Goal: Information Seeking & Learning: Learn about a topic

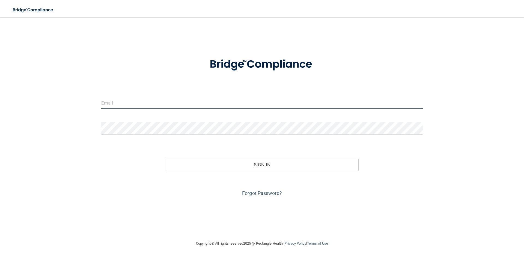
click at [116, 100] on input "email" at bounding box center [261, 103] width 321 height 12
type input "Godsyatra@icloud.com"
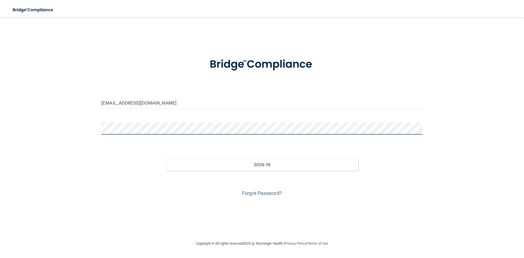
click at [166, 159] on button "Sign In" at bounding box center [262, 165] width 193 height 12
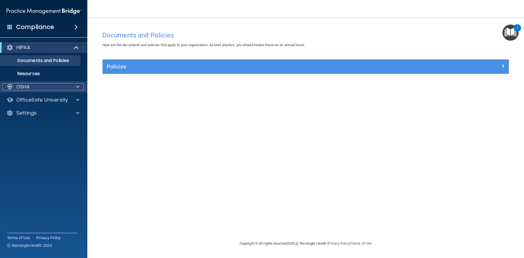
click at [30, 89] on div "OSHA" at bounding box center [36, 87] width 68 height 7
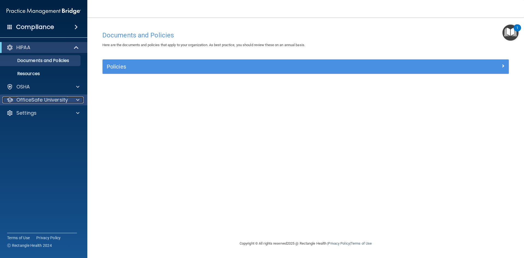
click at [40, 100] on p "OfficeSafe University" at bounding box center [42, 100] width 52 height 7
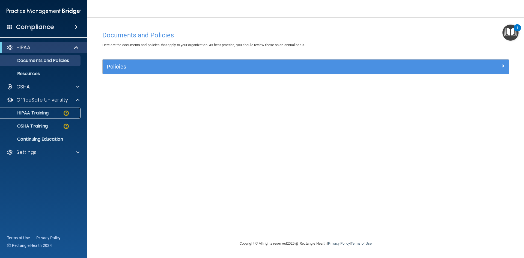
click at [39, 114] on p "HIPAA Training" at bounding box center [26, 112] width 45 height 5
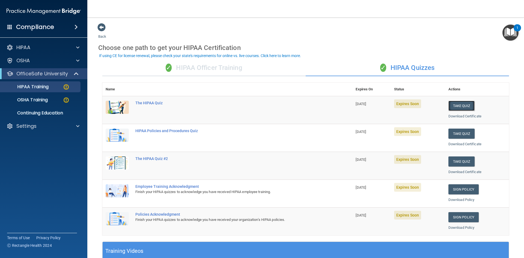
click at [457, 106] on button "Take Quiz" at bounding box center [461, 106] width 26 height 10
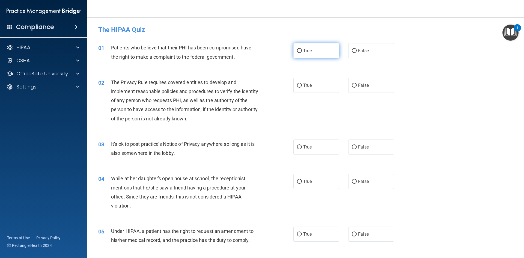
click at [297, 49] on input "True" at bounding box center [299, 51] width 5 height 4
radio input "true"
click at [359, 88] on span "False" at bounding box center [363, 85] width 11 height 5
click at [357, 88] on input "False" at bounding box center [354, 86] width 5 height 4
radio input "true"
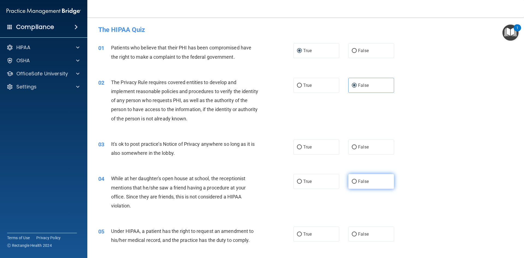
drag, startPoint x: 302, startPoint y: 153, endPoint x: 349, endPoint y: 175, distance: 51.9
click at [310, 152] on label "True" at bounding box center [316, 146] width 46 height 15
click at [354, 178] on label "False" at bounding box center [371, 181] width 46 height 15
click at [354, 180] on input "False" at bounding box center [354, 182] width 5 height 4
radio input "true"
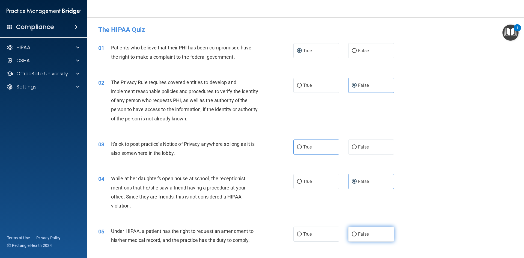
drag, startPoint x: 308, startPoint y: 232, endPoint x: 353, endPoint y: 230, distance: 45.9
click at [308, 231] on span "True" at bounding box center [307, 233] width 8 height 5
click at [302, 232] on input "True" at bounding box center [299, 234] width 5 height 4
radio input "true"
click at [368, 231] on label "False" at bounding box center [371, 234] width 46 height 15
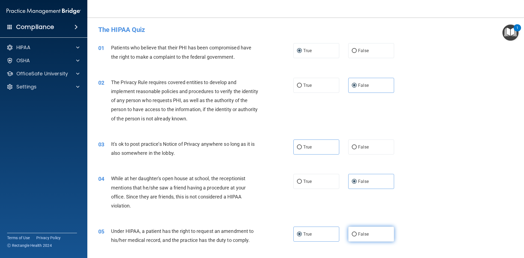
click at [357, 232] on input "False" at bounding box center [354, 234] width 5 height 4
radio input "true"
radio input "false"
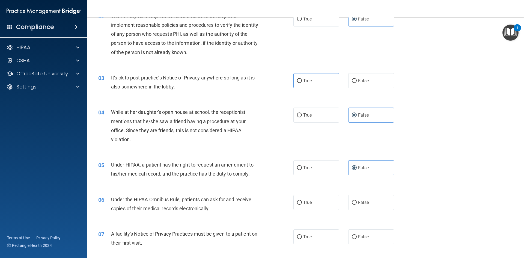
scroll to position [136, 0]
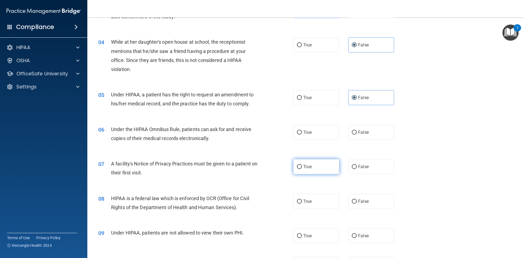
drag, startPoint x: 298, startPoint y: 131, endPoint x: 303, endPoint y: 170, distance: 39.6
click at [299, 131] on input "True" at bounding box center [299, 132] width 5 height 4
radio input "true"
click at [303, 165] on span "True" at bounding box center [307, 166] width 8 height 5
click at [306, 196] on label "True" at bounding box center [316, 201] width 46 height 15
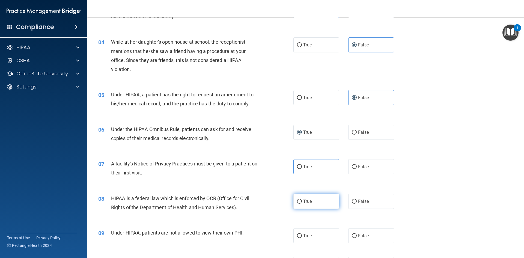
click at [302, 199] on input "True" at bounding box center [299, 201] width 5 height 4
radio input "true"
drag, startPoint x: 362, startPoint y: 200, endPoint x: 369, endPoint y: 225, distance: 25.4
click at [363, 200] on span "False" at bounding box center [363, 201] width 11 height 5
click at [368, 246] on div "09 Under HIPAA, patients are not allowed to view their own PHI. True False" at bounding box center [305, 235] width 423 height 29
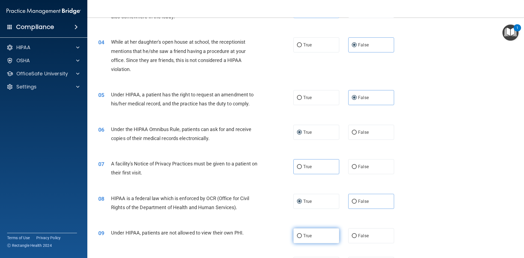
click at [326, 240] on label "True" at bounding box center [316, 235] width 46 height 15
click at [302, 238] on input "True" at bounding box center [299, 236] width 5 height 4
radio input "true"
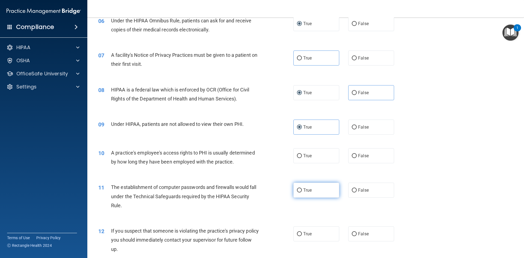
scroll to position [246, 0]
click at [354, 155] on label "False" at bounding box center [371, 155] width 46 height 15
click at [354, 155] on input "False" at bounding box center [354, 155] width 5 height 4
radio input "true"
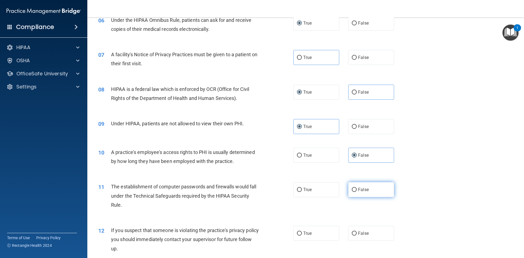
click at [365, 187] on span "False" at bounding box center [363, 189] width 11 height 5
click at [357, 188] on input "False" at bounding box center [354, 190] width 5 height 4
radio input "true"
drag, startPoint x: 295, startPoint y: 234, endPoint x: 241, endPoint y: 199, distance: 63.6
click at [294, 233] on label "True" at bounding box center [316, 233] width 46 height 15
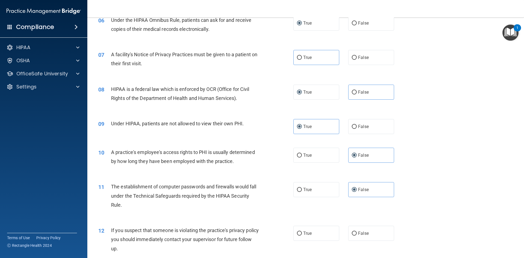
click at [297, 233] on input "True" at bounding box center [299, 233] width 5 height 4
radio input "true"
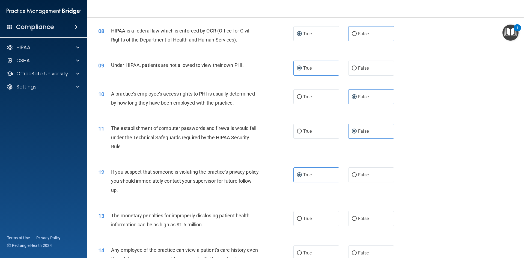
scroll to position [382, 0]
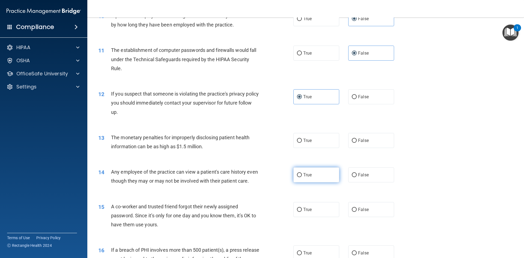
click at [303, 174] on span "True" at bounding box center [307, 174] width 8 height 5
click at [302, 174] on input "True" at bounding box center [299, 175] width 5 height 4
radio input "true"
click at [360, 173] on span "False" at bounding box center [363, 174] width 11 height 5
click at [357, 173] on input "False" at bounding box center [354, 175] width 5 height 4
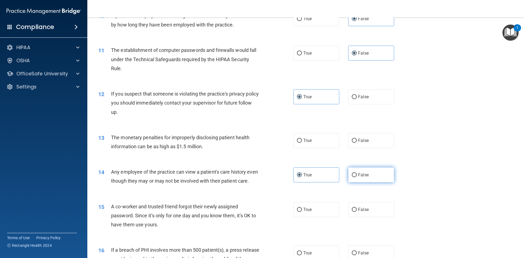
radio input "true"
radio input "false"
click at [348, 217] on label "False" at bounding box center [371, 209] width 46 height 15
click at [352, 212] on input "False" at bounding box center [354, 210] width 5 height 4
radio input "true"
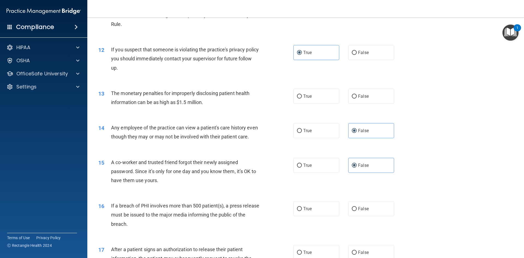
scroll to position [491, 0]
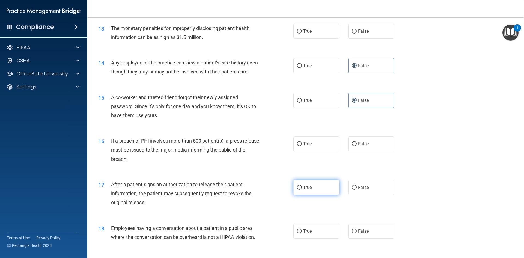
drag, startPoint x: 303, startPoint y: 153, endPoint x: 304, endPoint y: 192, distance: 38.8
click at [303, 146] on span "True" at bounding box center [307, 143] width 8 height 5
click at [302, 146] on input "True" at bounding box center [299, 144] width 5 height 4
radio input "true"
click at [303, 195] on label "True" at bounding box center [316, 187] width 46 height 15
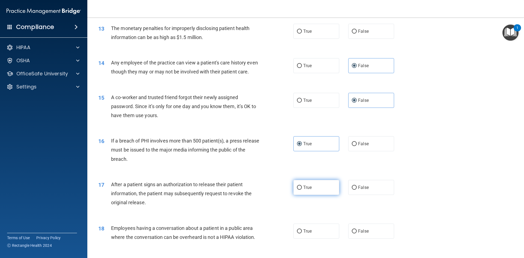
click at [302, 190] on input "True" at bounding box center [299, 188] width 5 height 4
radio input "true"
click at [371, 237] on label "False" at bounding box center [371, 231] width 46 height 15
click at [357, 233] on input "False" at bounding box center [354, 231] width 5 height 4
radio input "true"
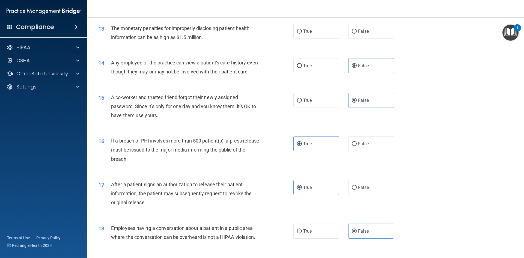
scroll to position [628, 0]
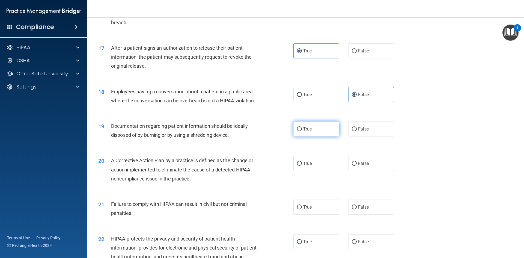
click at [315, 136] on label "True" at bounding box center [316, 128] width 46 height 15
click at [302, 131] on input "True" at bounding box center [299, 129] width 5 height 4
radio input "true"
click at [366, 160] on div "20 A Corrective Action Plan by a practice is defined as the change or action im…" at bounding box center [305, 171] width 423 height 44
click at [364, 168] on label "False" at bounding box center [371, 163] width 46 height 15
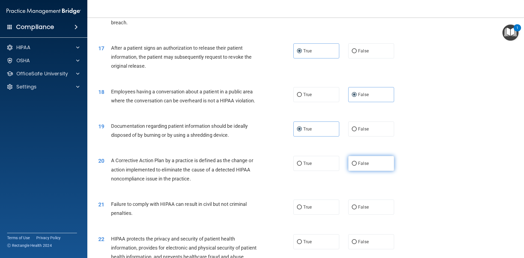
click at [357, 166] on input "False" at bounding box center [354, 164] width 5 height 4
radio input "true"
drag, startPoint x: 302, startPoint y: 216, endPoint x: 354, endPoint y: 216, distance: 52.4
click at [304, 210] on span "True" at bounding box center [307, 206] width 8 height 5
click at [362, 210] on span "False" at bounding box center [363, 206] width 11 height 5
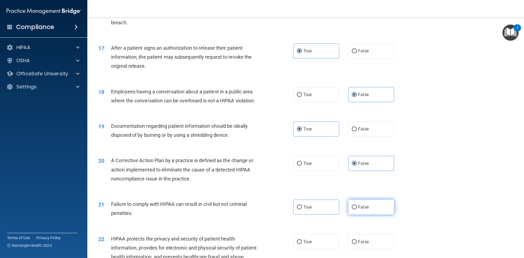
click at [357, 209] on input "False" at bounding box center [354, 207] width 5 height 4
radio input "true"
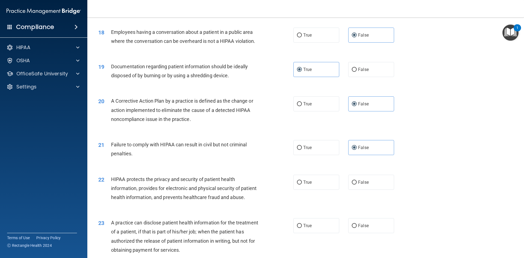
scroll to position [764, 0]
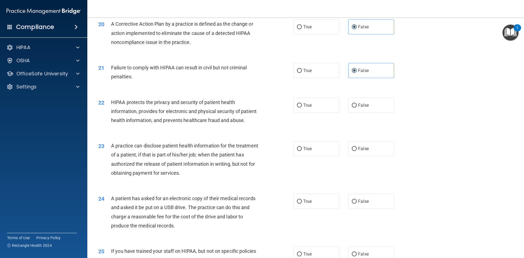
click at [304, 106] on div "22 HIPAA protects the privacy and security of patient health information, provi…" at bounding box center [305, 113] width 423 height 44
click at [302, 109] on label "True" at bounding box center [316, 105] width 46 height 15
click at [302, 108] on input "True" at bounding box center [299, 105] width 5 height 4
radio input "true"
click at [353, 151] on input "False" at bounding box center [354, 149] width 5 height 4
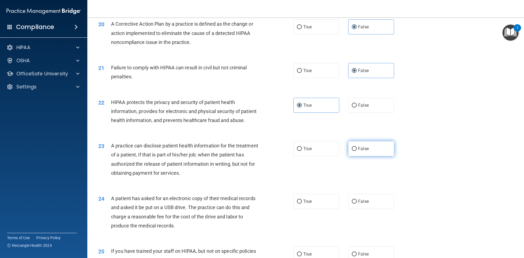
radio input "true"
click at [307, 209] on label "True" at bounding box center [316, 201] width 46 height 15
click at [302, 204] on input "True" at bounding box center [299, 201] width 5 height 4
radio input "true"
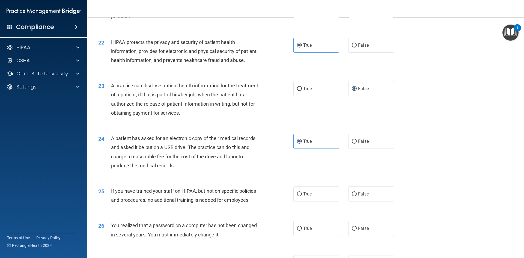
scroll to position [873, 0]
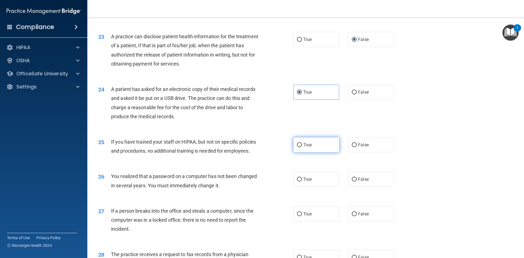
click at [308, 152] on label "True" at bounding box center [316, 144] width 46 height 15
click at [302, 147] on input "True" at bounding box center [299, 145] width 5 height 4
radio input "true"
click at [370, 187] on label "False" at bounding box center [371, 179] width 46 height 15
click at [357, 181] on input "False" at bounding box center [354, 179] width 5 height 4
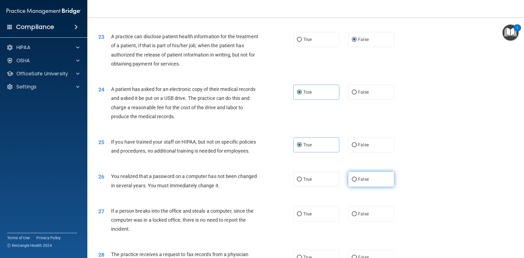
radio input "true"
drag, startPoint x: 366, startPoint y: 231, endPoint x: 248, endPoint y: 184, distance: 127.3
click at [366, 221] on label "False" at bounding box center [371, 213] width 46 height 15
click at [357, 216] on input "False" at bounding box center [354, 214] width 5 height 4
radio input "true"
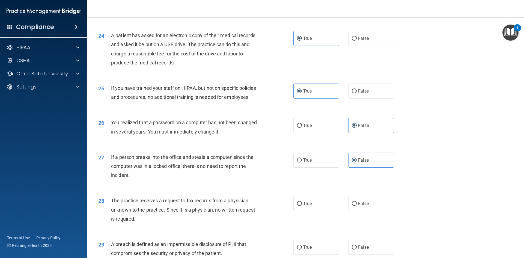
scroll to position [1034, 0]
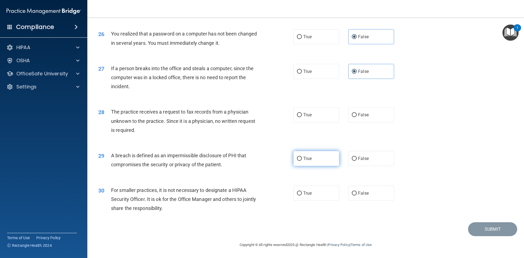
click at [303, 156] on label "True" at bounding box center [316, 158] width 46 height 15
click at [302, 157] on input "True" at bounding box center [299, 159] width 5 height 4
radio input "true"
click at [355, 189] on label "False" at bounding box center [371, 193] width 46 height 15
click at [355, 191] on input "False" at bounding box center [354, 193] width 5 height 4
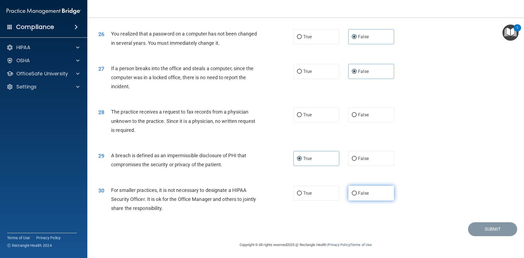
radio input "true"
click at [359, 115] on span "False" at bounding box center [363, 114] width 11 height 5
click at [357, 115] on input "False" at bounding box center [354, 115] width 5 height 4
radio input "true"
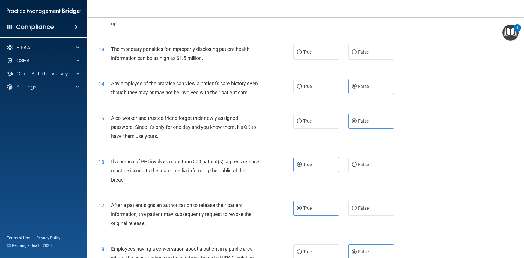
scroll to position [461, 0]
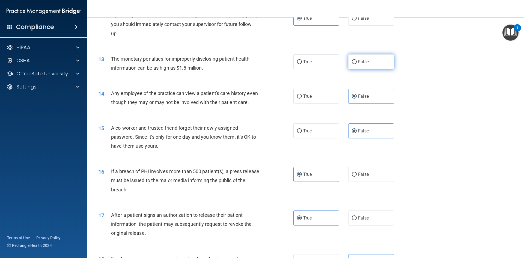
click at [365, 62] on span "False" at bounding box center [363, 61] width 11 height 5
click at [357, 62] on input "False" at bounding box center [354, 62] width 5 height 4
radio input "true"
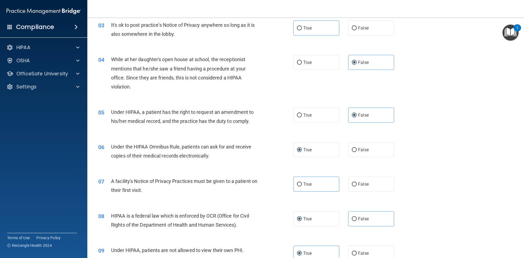
scroll to position [106, 0]
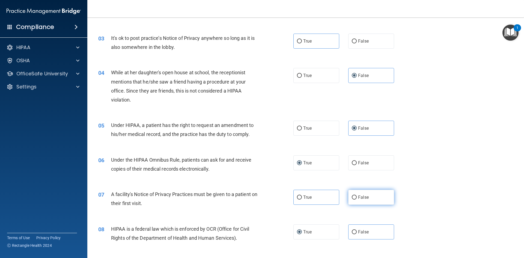
drag, startPoint x: 357, startPoint y: 198, endPoint x: 376, endPoint y: 193, distance: 19.6
click at [358, 197] on span "False" at bounding box center [363, 197] width 11 height 5
click at [357, 197] on input "False" at bounding box center [354, 197] width 5 height 4
radio input "true"
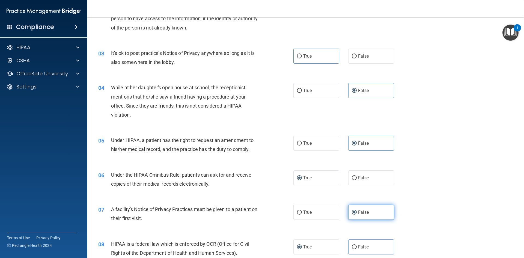
scroll to position [79, 0]
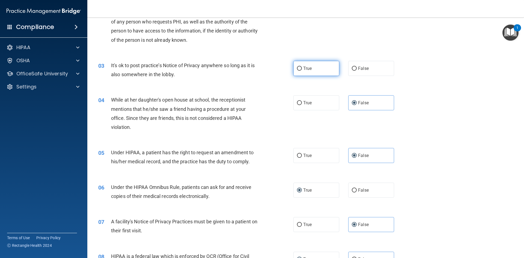
click at [310, 69] on label "True" at bounding box center [316, 68] width 46 height 15
click at [302, 69] on input "True" at bounding box center [299, 69] width 5 height 4
radio input "true"
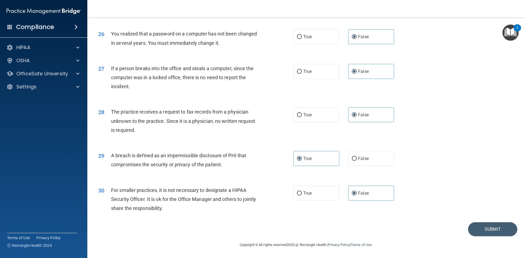
scroll to position [1034, 0]
drag, startPoint x: 485, startPoint y: 225, endPoint x: 484, endPoint y: 221, distance: 3.6
click at [485, 224] on button "Submit" at bounding box center [492, 229] width 49 height 14
click at [498, 231] on button "Submit" at bounding box center [492, 229] width 49 height 14
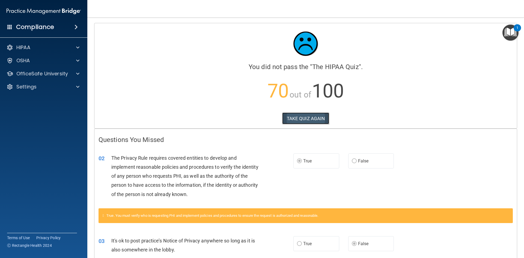
click at [304, 118] on button "TAKE QUIZ AGAIN" at bounding box center [305, 118] width 47 height 12
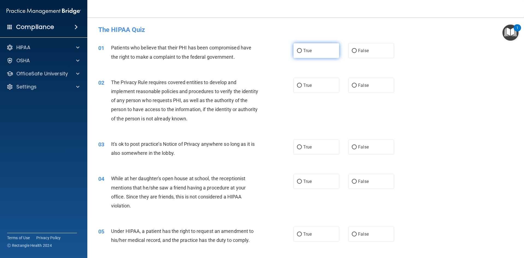
click at [301, 48] on label "True" at bounding box center [316, 50] width 46 height 15
click at [301, 49] on input "True" at bounding box center [299, 51] width 5 height 4
radio input "true"
click at [299, 84] on input "True" at bounding box center [299, 86] width 5 height 4
radio input "true"
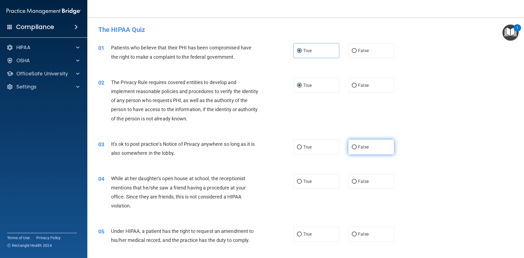
click at [362, 150] on label "False" at bounding box center [371, 146] width 46 height 15
click at [357, 149] on input "False" at bounding box center [354, 147] width 5 height 4
radio input "true"
click at [377, 182] on label "False" at bounding box center [371, 181] width 46 height 15
click at [357, 182] on input "False" at bounding box center [354, 182] width 5 height 4
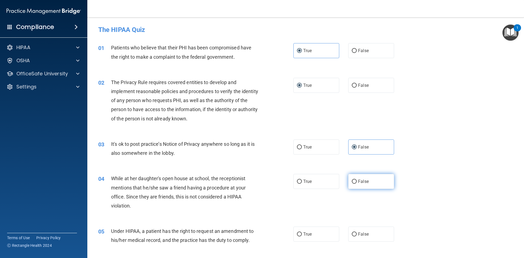
radio input "true"
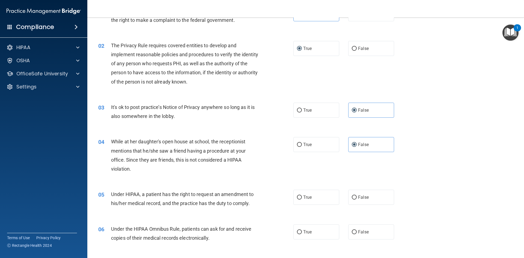
scroll to position [55, 0]
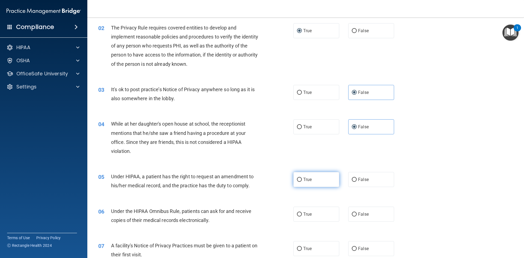
click at [316, 186] on label "True" at bounding box center [316, 179] width 46 height 15
click at [302, 182] on input "True" at bounding box center [299, 180] width 5 height 4
radio input "true"
click at [297, 215] on input "True" at bounding box center [299, 214] width 5 height 4
radio input "true"
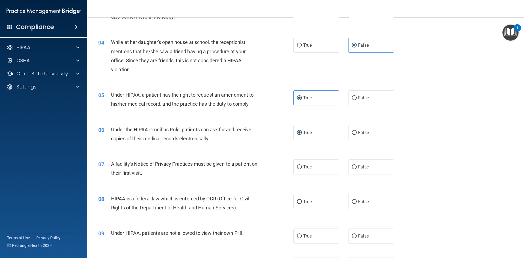
scroll to position [136, 0]
click at [315, 169] on label "True" at bounding box center [316, 166] width 46 height 15
click at [302, 169] on input "True" at bounding box center [299, 167] width 5 height 4
radio input "true"
click at [308, 202] on span "True" at bounding box center [307, 201] width 8 height 5
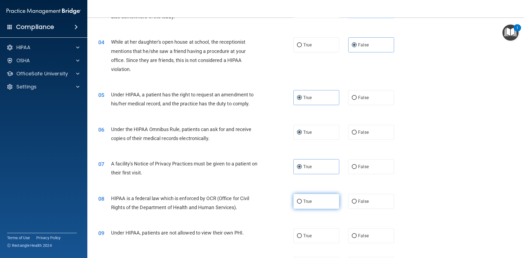
click at [302, 202] on input "True" at bounding box center [299, 201] width 5 height 4
radio input "true"
click at [369, 240] on label "False" at bounding box center [371, 235] width 46 height 15
click at [357, 238] on input "False" at bounding box center [354, 236] width 5 height 4
radio input "true"
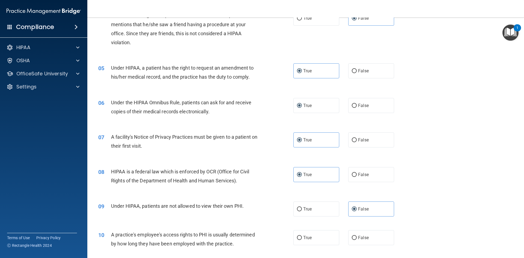
scroll to position [246, 0]
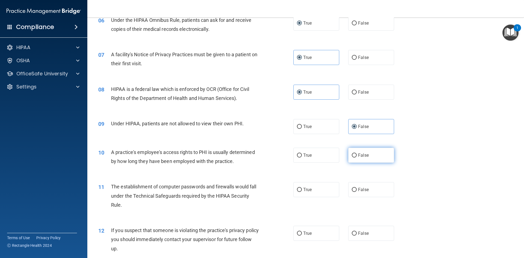
click at [373, 159] on label "False" at bounding box center [371, 155] width 46 height 15
click at [357, 157] on input "False" at bounding box center [354, 155] width 5 height 4
radio input "true"
click at [299, 192] on label "True" at bounding box center [316, 189] width 46 height 15
click at [299, 192] on input "True" at bounding box center [299, 190] width 5 height 4
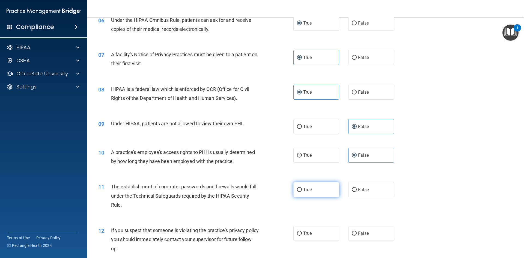
radio input "true"
click at [309, 236] on label "True" at bounding box center [316, 233] width 46 height 15
click at [302, 236] on input "True" at bounding box center [299, 233] width 5 height 4
radio input "true"
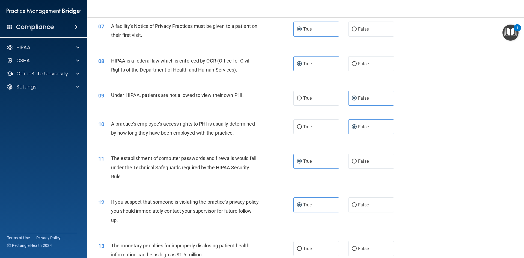
scroll to position [327, 0]
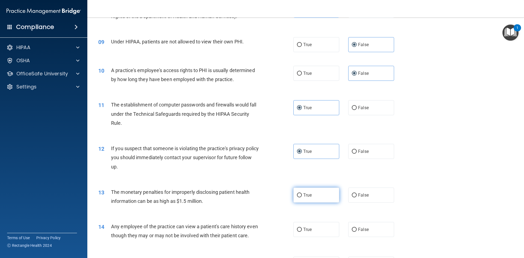
click at [297, 193] on input "True" at bounding box center [299, 195] width 5 height 4
radio input "true"
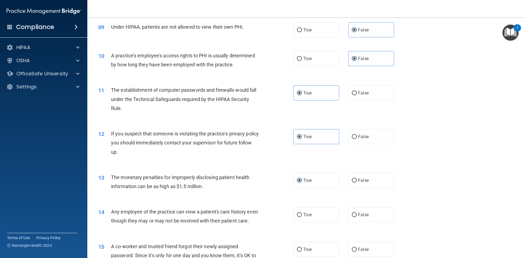
scroll to position [355, 0]
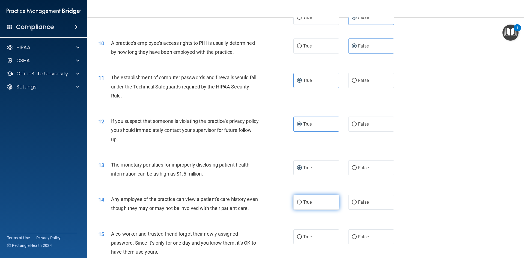
click at [310, 208] on label "True" at bounding box center [316, 202] width 46 height 15
click at [302, 204] on input "True" at bounding box center [299, 202] width 5 height 4
radio input "true"
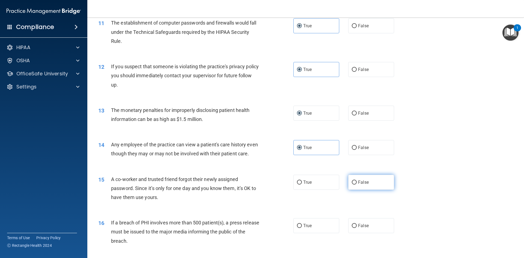
click at [358, 185] on span "False" at bounding box center [363, 182] width 11 height 5
click at [356, 184] on input "False" at bounding box center [354, 182] width 5 height 4
radio input "true"
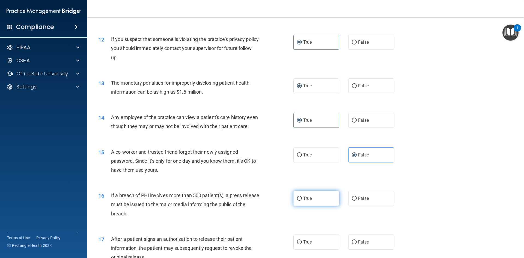
click at [308, 201] on span "True" at bounding box center [307, 198] width 8 height 5
click at [302, 201] on input "True" at bounding box center [299, 198] width 5 height 4
radio input "true"
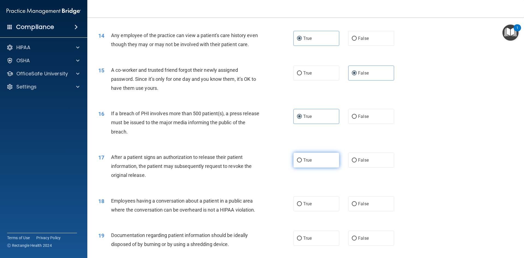
click at [297, 168] on label "True" at bounding box center [316, 160] width 46 height 15
click at [297, 162] on input "True" at bounding box center [299, 160] width 5 height 4
radio input "true"
click at [367, 211] on label "False" at bounding box center [371, 203] width 46 height 15
click at [357, 206] on input "False" at bounding box center [354, 204] width 5 height 4
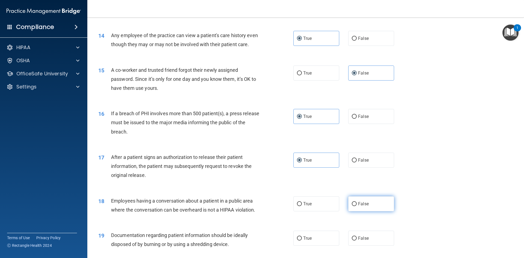
radio input "true"
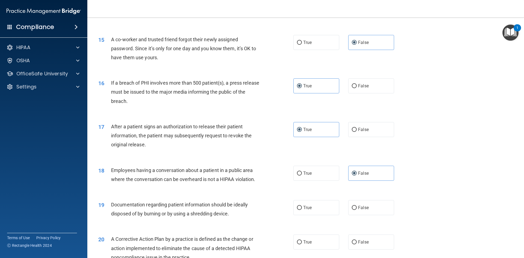
scroll to position [600, 0]
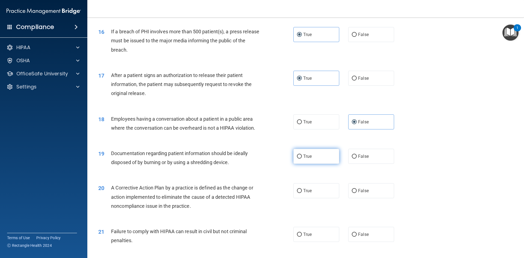
click at [321, 162] on label "True" at bounding box center [316, 156] width 46 height 15
click at [302, 159] on input "True" at bounding box center [299, 156] width 5 height 4
radio input "true"
click at [297, 193] on input "True" at bounding box center [299, 191] width 5 height 4
radio input "true"
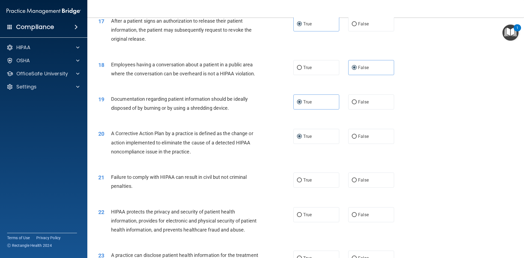
scroll to position [655, 0]
click at [302, 187] on label "True" at bounding box center [316, 179] width 46 height 15
click at [302, 182] on input "True" at bounding box center [299, 180] width 5 height 4
radio input "true"
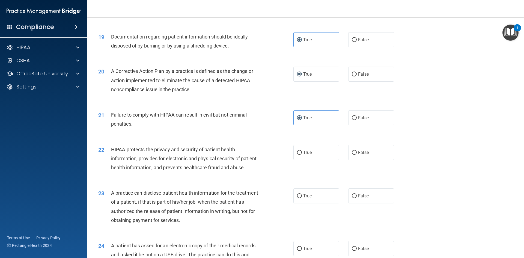
scroll to position [737, 0]
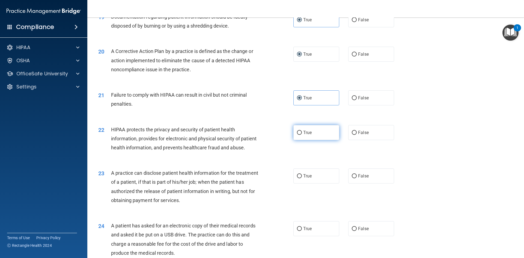
click at [303, 140] on label "True" at bounding box center [316, 132] width 46 height 15
click at [302, 135] on input "True" at bounding box center [299, 133] width 5 height 4
radio input "true"
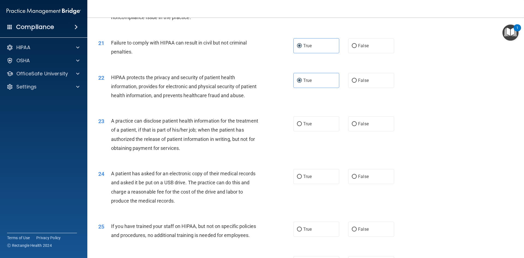
scroll to position [791, 0]
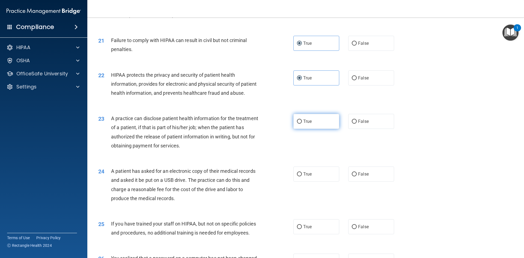
click at [311, 129] on label "True" at bounding box center [316, 121] width 46 height 15
click at [302, 124] on input "True" at bounding box center [299, 122] width 5 height 4
radio input "true"
click at [310, 181] on label "True" at bounding box center [316, 173] width 46 height 15
click at [302, 176] on input "True" at bounding box center [299, 174] width 5 height 4
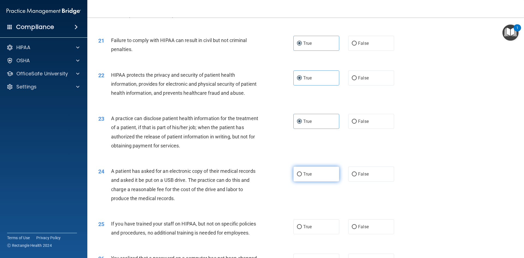
radio input "true"
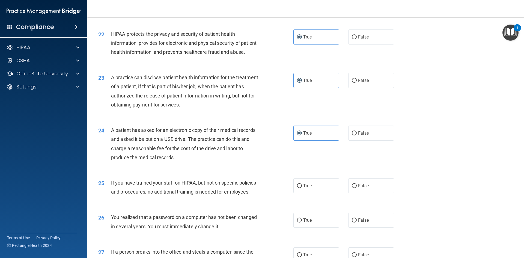
scroll to position [846, 0]
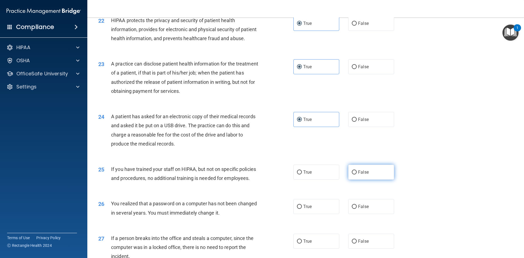
click at [358, 175] on span "False" at bounding box center [363, 171] width 11 height 5
click at [356, 174] on input "False" at bounding box center [354, 172] width 5 height 4
radio input "true"
click at [308, 214] on label "True" at bounding box center [316, 206] width 46 height 15
click at [302, 209] on input "True" at bounding box center [299, 207] width 5 height 4
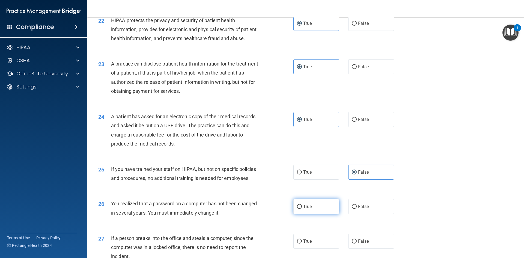
radio input "true"
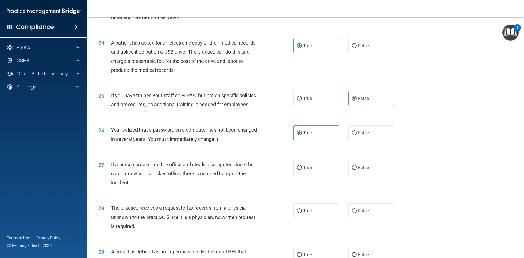
scroll to position [928, 0]
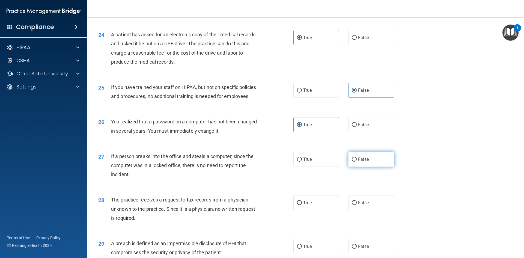
click at [353, 162] on input "False" at bounding box center [354, 159] width 5 height 4
radio input "true"
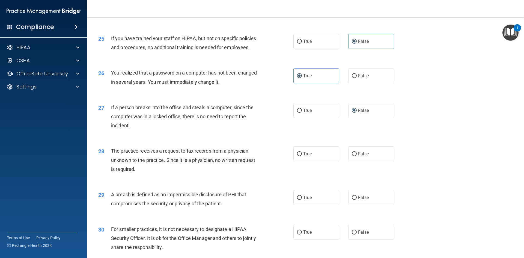
scroll to position [982, 0]
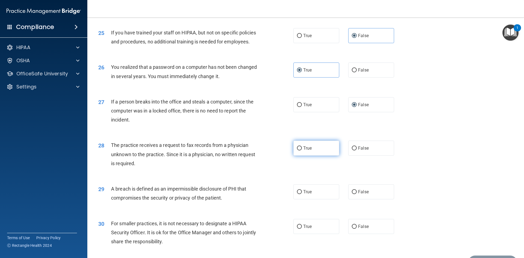
click at [301, 156] on label "True" at bounding box center [316, 148] width 46 height 15
click at [301, 150] on input "True" at bounding box center [299, 148] width 5 height 4
radio input "true"
click at [340, 156] on div "True False" at bounding box center [348, 148] width 110 height 15
click at [360, 151] on span "False" at bounding box center [363, 147] width 11 height 5
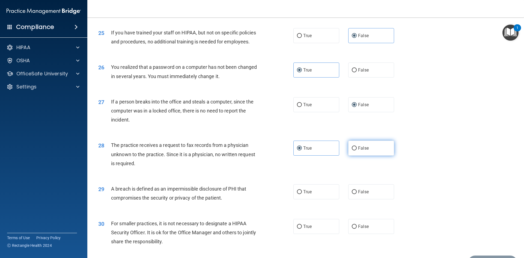
click at [357, 150] on input "False" at bounding box center [354, 148] width 5 height 4
radio input "true"
radio input "false"
click at [300, 199] on label "True" at bounding box center [316, 191] width 46 height 15
click at [300, 194] on input "True" at bounding box center [299, 192] width 5 height 4
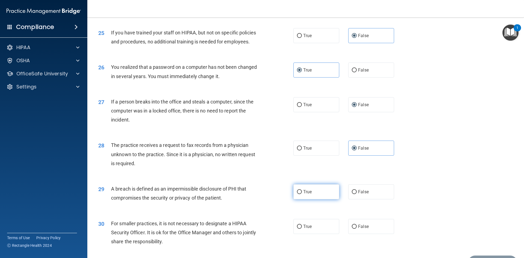
radio input "true"
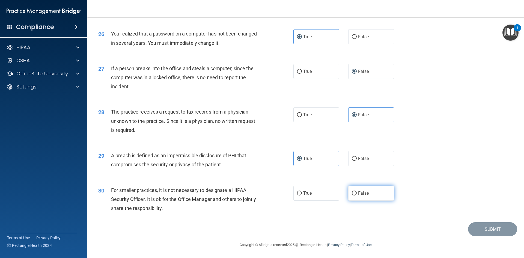
click at [366, 191] on label "False" at bounding box center [371, 193] width 46 height 15
click at [357, 191] on input "False" at bounding box center [354, 193] width 5 height 4
radio input "true"
click at [495, 231] on button "Submit" at bounding box center [492, 229] width 49 height 14
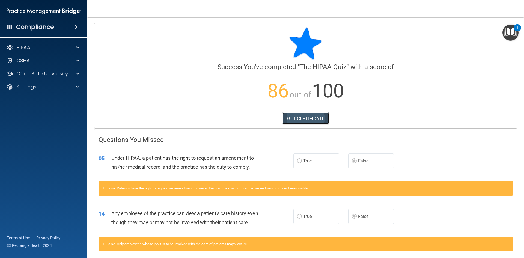
click at [308, 117] on link "GET CERTIFICATE" at bounding box center [305, 118] width 47 height 12
click at [50, 74] on p "OfficeSafe University" at bounding box center [42, 73] width 52 height 7
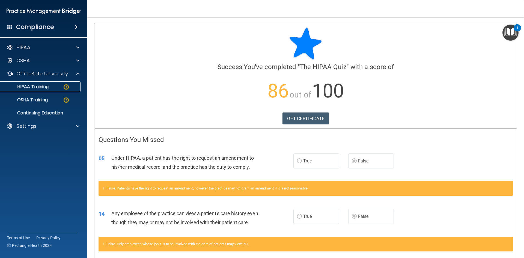
click at [41, 88] on p "HIPAA Training" at bounding box center [26, 86] width 45 height 5
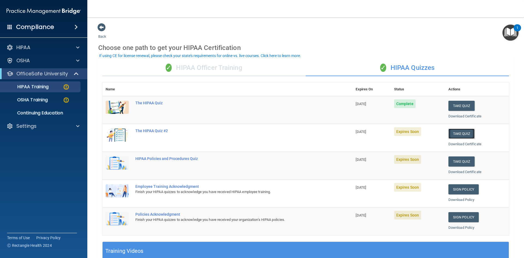
click at [455, 132] on button "Take Quiz" at bounding box center [461, 134] width 26 height 10
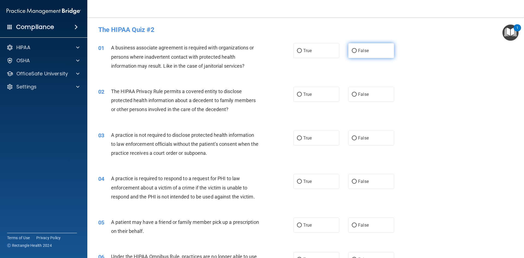
click at [355, 53] on label "False" at bounding box center [371, 50] width 46 height 15
click at [355, 53] on input "False" at bounding box center [354, 51] width 5 height 4
radio input "true"
click at [315, 97] on label "True" at bounding box center [316, 94] width 46 height 15
click at [302, 97] on input "True" at bounding box center [299, 95] width 5 height 4
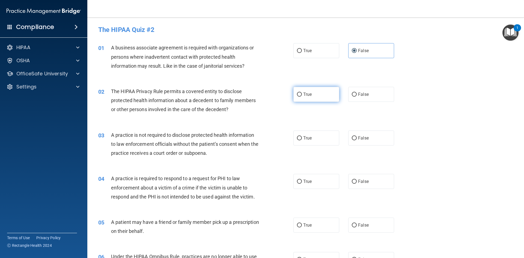
radio input "true"
click at [365, 138] on span "False" at bounding box center [363, 137] width 11 height 5
click at [357, 138] on input "False" at bounding box center [354, 138] width 5 height 4
radio input "true"
click at [320, 181] on label "True" at bounding box center [316, 181] width 46 height 15
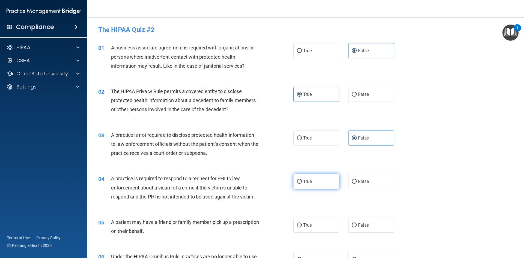
click at [302, 181] on input "True" at bounding box center [299, 182] width 5 height 4
radio input "true"
click at [363, 227] on span "False" at bounding box center [363, 224] width 11 height 5
click at [357, 227] on input "False" at bounding box center [354, 225] width 5 height 4
radio input "true"
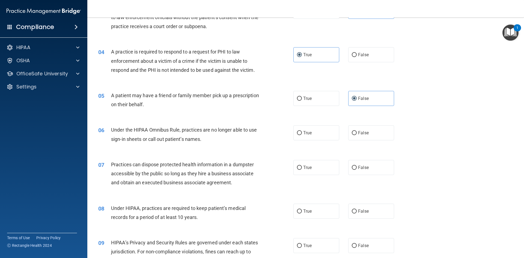
scroll to position [136, 0]
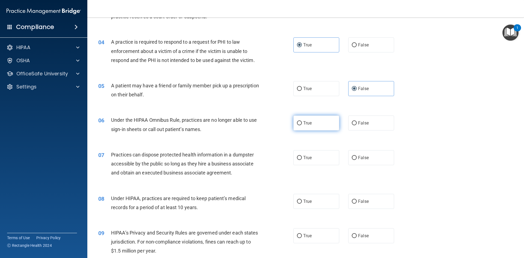
click at [306, 120] on span "True" at bounding box center [307, 122] width 8 height 5
click at [302, 121] on input "True" at bounding box center [299, 123] width 5 height 4
radio input "true"
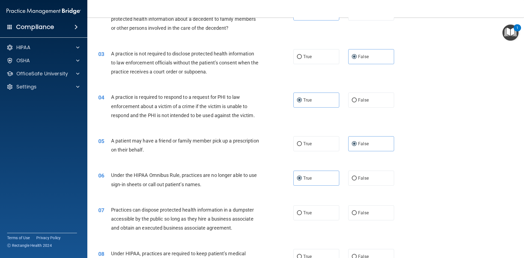
scroll to position [82, 0]
click at [364, 211] on span "False" at bounding box center [363, 212] width 11 height 5
click at [357, 211] on input "False" at bounding box center [354, 212] width 5 height 4
radio input "true"
click at [312, 252] on label "True" at bounding box center [316, 255] width 46 height 15
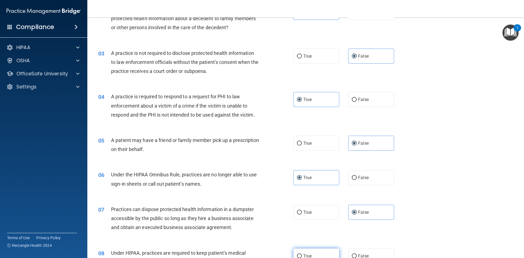
click at [302, 254] on input "True" at bounding box center [299, 256] width 5 height 4
radio input "true"
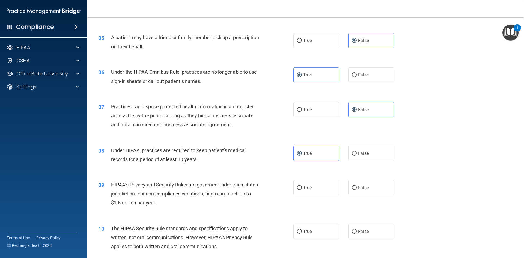
scroll to position [219, 0]
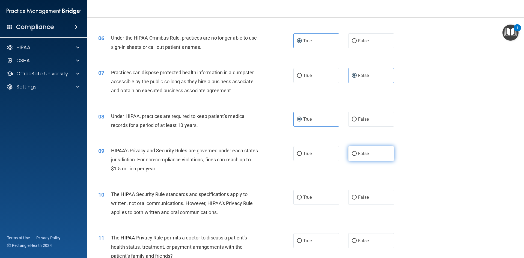
click at [376, 152] on label "False" at bounding box center [371, 153] width 46 height 15
click at [357, 152] on input "False" at bounding box center [354, 154] width 5 height 4
radio input "true"
click at [318, 195] on label "True" at bounding box center [316, 197] width 46 height 15
click at [302, 195] on input "True" at bounding box center [299, 197] width 5 height 4
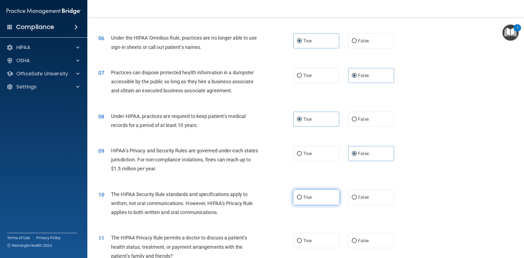
radio input "true"
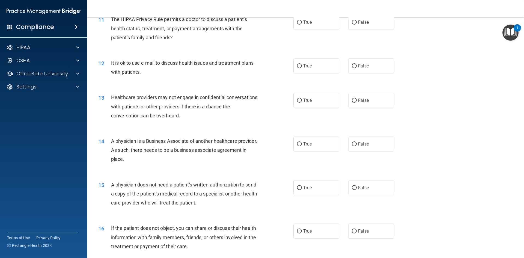
scroll to position [410, 0]
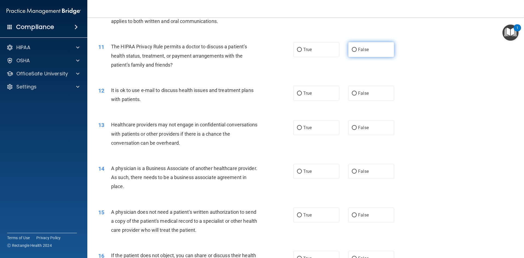
click at [354, 49] on label "False" at bounding box center [371, 49] width 46 height 15
click at [354, 49] on input "False" at bounding box center [354, 50] width 5 height 4
radio input "true"
drag, startPoint x: 313, startPoint y: 94, endPoint x: 318, endPoint y: 93, distance: 5.7
click at [313, 94] on label "True" at bounding box center [316, 93] width 46 height 15
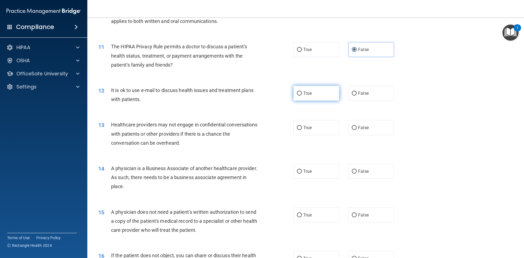
click at [302, 94] on input "True" at bounding box center [299, 93] width 5 height 4
radio input "true"
click at [371, 126] on label "False" at bounding box center [371, 127] width 46 height 15
click at [357, 126] on input "False" at bounding box center [354, 128] width 5 height 4
radio input "true"
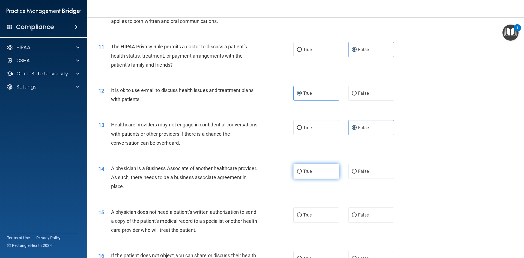
click at [302, 168] on label "True" at bounding box center [316, 171] width 46 height 15
click at [302, 169] on input "True" at bounding box center [299, 171] width 5 height 4
radio input "true"
click at [370, 218] on label "False" at bounding box center [371, 214] width 46 height 15
click at [357, 217] on input "False" at bounding box center [354, 215] width 5 height 4
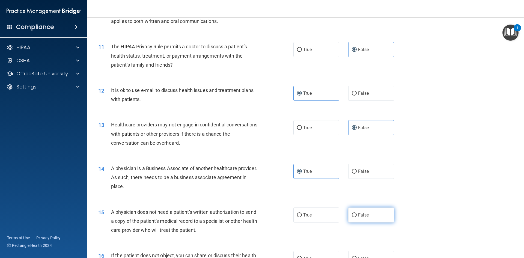
radio input "true"
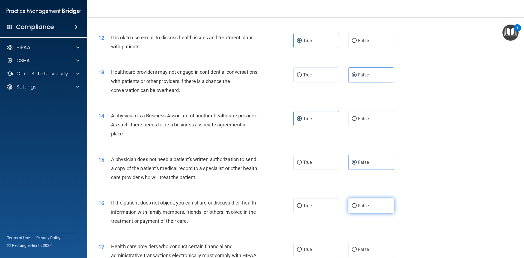
scroll to position [464, 0]
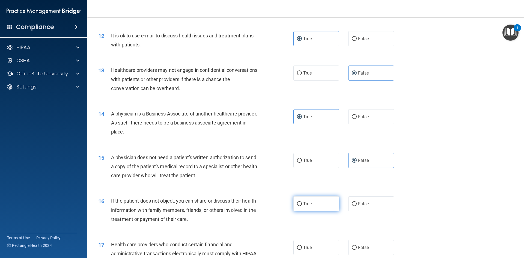
click at [308, 202] on span "True" at bounding box center [307, 203] width 8 height 5
click at [302, 202] on input "True" at bounding box center [299, 204] width 5 height 4
radio input "true"
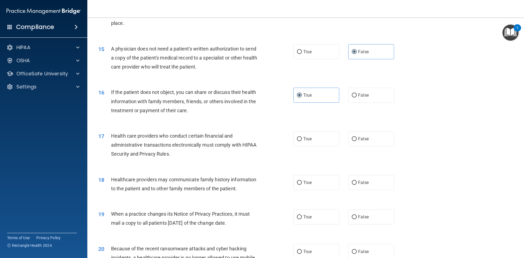
scroll to position [573, 0]
drag, startPoint x: 363, startPoint y: 138, endPoint x: 290, endPoint y: 191, distance: 90.8
click at [364, 140] on span "False" at bounding box center [363, 138] width 11 height 5
click at [357, 140] on input "False" at bounding box center [354, 138] width 5 height 4
radio input "true"
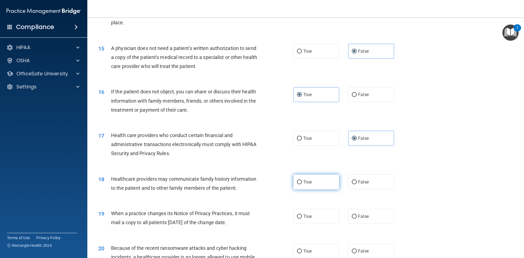
click at [303, 187] on label "True" at bounding box center [316, 181] width 46 height 15
click at [302, 184] on input "True" at bounding box center [299, 182] width 5 height 4
radio input "true"
drag, startPoint x: 370, startPoint y: 218, endPoint x: 356, endPoint y: 222, distance: 14.0
click at [369, 219] on label "False" at bounding box center [371, 216] width 46 height 15
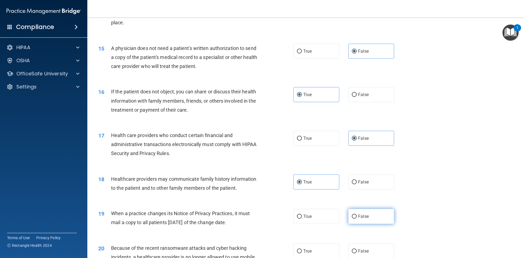
click at [357, 219] on input "False" at bounding box center [354, 216] width 5 height 4
radio input "true"
click at [299, 251] on input "True" at bounding box center [299, 251] width 5 height 4
radio input "true"
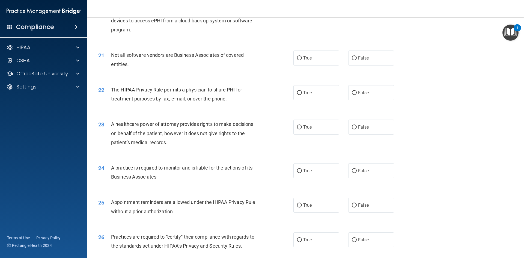
scroll to position [819, 0]
click at [352, 56] on input "False" at bounding box center [354, 58] width 5 height 4
radio input "true"
click at [301, 91] on label "True" at bounding box center [316, 92] width 46 height 15
click at [301, 91] on input "True" at bounding box center [299, 93] width 5 height 4
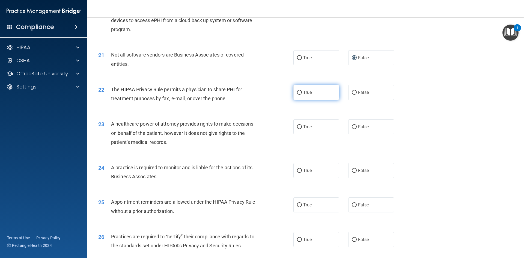
radio input "true"
click at [355, 129] on label "False" at bounding box center [371, 126] width 46 height 15
click at [355, 129] on input "False" at bounding box center [354, 127] width 5 height 4
radio input "true"
click at [307, 172] on span "True" at bounding box center [307, 170] width 8 height 5
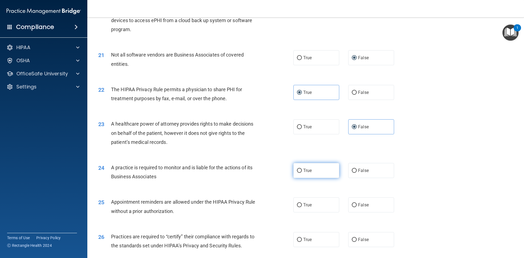
click at [302, 172] on input "True" at bounding box center [299, 171] width 5 height 4
radio input "true"
click at [363, 202] on label "False" at bounding box center [371, 204] width 46 height 15
click at [357, 203] on input "False" at bounding box center [354, 205] width 5 height 4
radio input "true"
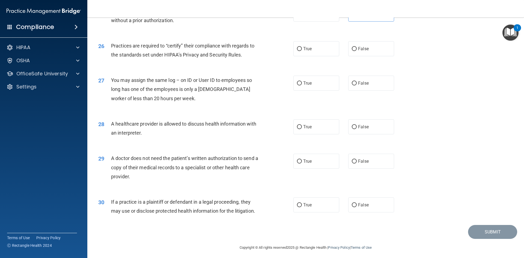
scroll to position [1010, 0]
click at [319, 52] on label "True" at bounding box center [316, 48] width 46 height 15
click at [302, 51] on input "True" at bounding box center [299, 49] width 5 height 4
radio input "true"
click at [371, 79] on label "False" at bounding box center [371, 82] width 46 height 15
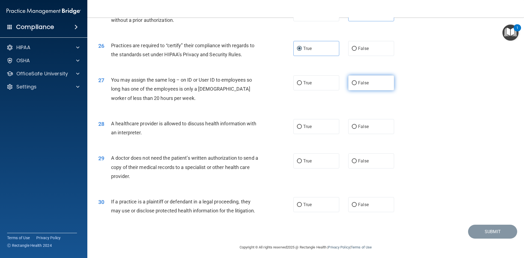
click at [357, 81] on input "False" at bounding box center [354, 83] width 5 height 4
radio input "true"
click at [306, 127] on span "True" at bounding box center [307, 126] width 8 height 5
click at [302, 127] on input "True" at bounding box center [299, 127] width 5 height 4
radio input "true"
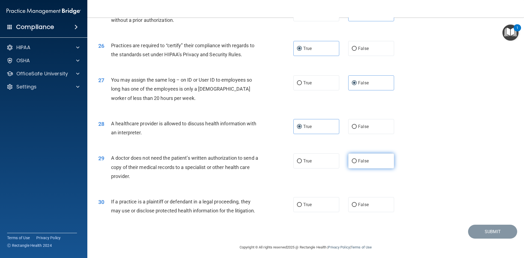
click at [359, 160] on span "False" at bounding box center [363, 160] width 11 height 5
click at [357, 160] on input "False" at bounding box center [354, 161] width 5 height 4
radio input "true"
click at [307, 207] on label "True" at bounding box center [316, 204] width 46 height 15
click at [302, 207] on input "True" at bounding box center [299, 205] width 5 height 4
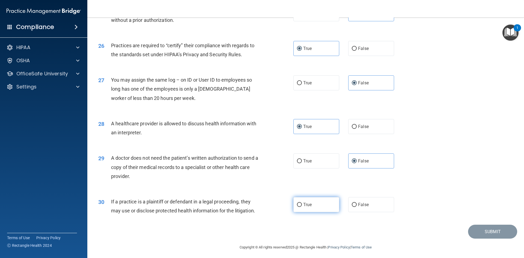
radio input "true"
click at [491, 236] on button "Submit" at bounding box center [492, 232] width 49 height 14
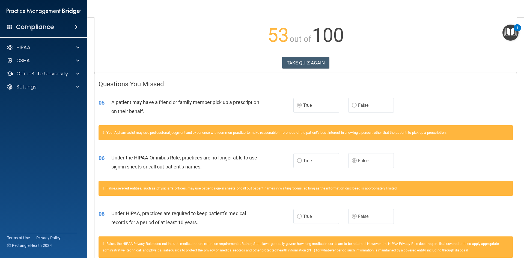
scroll to position [50, 0]
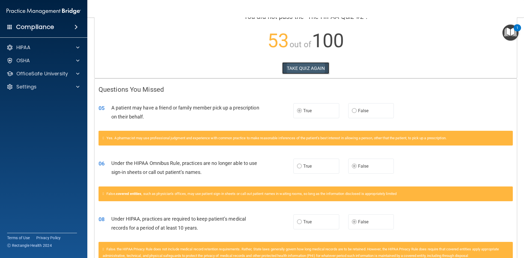
click at [308, 69] on button "TAKE QUIZ AGAIN" at bounding box center [305, 68] width 47 height 12
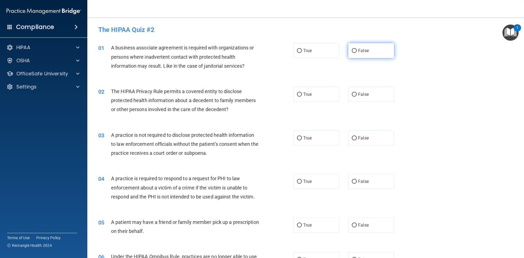
click at [368, 49] on label "False" at bounding box center [371, 50] width 46 height 15
click at [357, 49] on input "False" at bounding box center [354, 51] width 5 height 4
radio input "true"
click at [303, 95] on span "True" at bounding box center [307, 94] width 8 height 5
click at [302, 95] on input "True" at bounding box center [299, 95] width 5 height 4
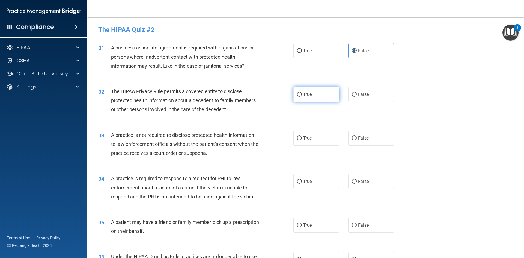
radio input "true"
click at [361, 135] on label "False" at bounding box center [371, 137] width 46 height 15
click at [357, 136] on input "False" at bounding box center [354, 138] width 5 height 4
radio input "true"
click at [306, 180] on span "True" at bounding box center [307, 181] width 8 height 5
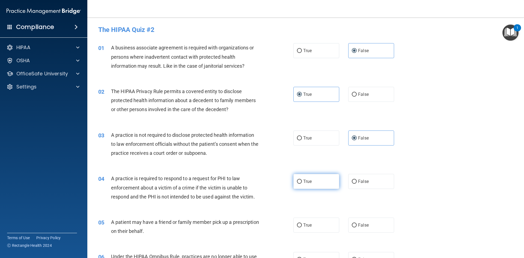
click at [302, 180] on input "True" at bounding box center [299, 182] width 5 height 4
radio input "true"
click at [327, 225] on label "True" at bounding box center [316, 225] width 46 height 15
click at [302, 225] on input "True" at bounding box center [299, 225] width 5 height 4
radio input "true"
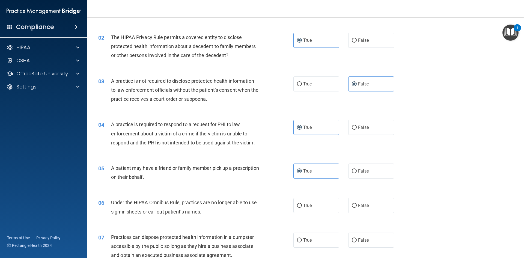
scroll to position [55, 0]
click at [350, 209] on label "False" at bounding box center [371, 204] width 46 height 15
click at [352, 207] on input "False" at bounding box center [354, 205] width 5 height 4
radio input "true"
click at [370, 239] on label "False" at bounding box center [371, 239] width 46 height 15
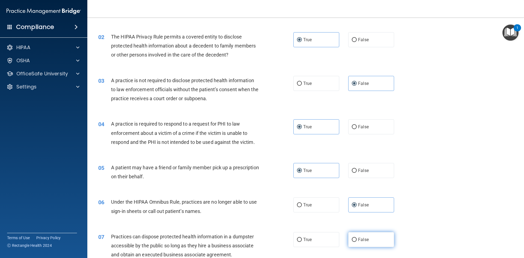
click at [357, 239] on input "False" at bounding box center [354, 240] width 5 height 4
radio input "true"
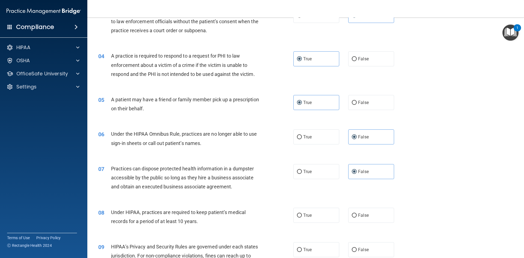
scroll to position [136, 0]
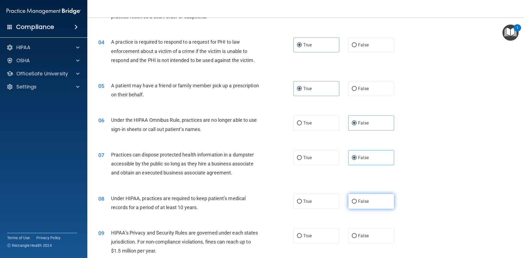
click at [358, 202] on span "False" at bounding box center [363, 201] width 11 height 5
click at [357, 202] on input "False" at bounding box center [354, 201] width 5 height 4
radio input "true"
click at [364, 232] on label "False" at bounding box center [371, 235] width 46 height 15
click at [357, 234] on input "False" at bounding box center [354, 236] width 5 height 4
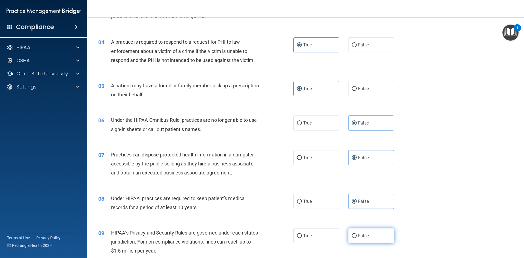
radio input "true"
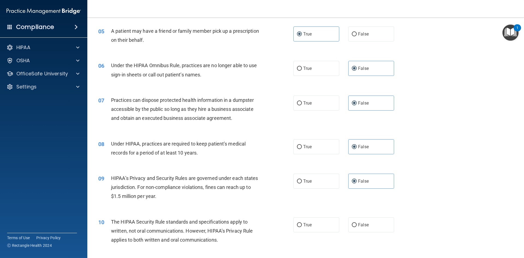
scroll to position [246, 0]
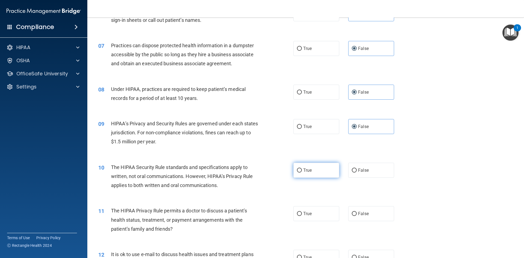
click at [301, 174] on label "True" at bounding box center [316, 170] width 46 height 15
click at [301, 172] on input "True" at bounding box center [299, 170] width 5 height 4
radio input "true"
click at [361, 215] on span "False" at bounding box center [363, 213] width 11 height 5
click at [357, 215] on input "False" at bounding box center [354, 214] width 5 height 4
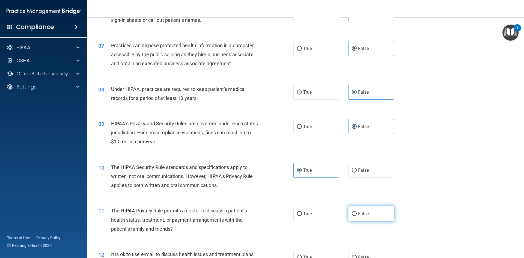
radio input "true"
click at [317, 214] on label "True" at bounding box center [316, 213] width 46 height 15
click at [302, 214] on input "True" at bounding box center [299, 214] width 5 height 4
radio input "true"
radio input "false"
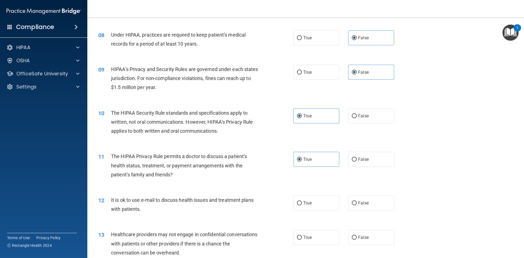
scroll to position [300, 0]
click at [307, 204] on span "True" at bounding box center [307, 202] width 8 height 5
click at [302, 204] on input "True" at bounding box center [299, 203] width 5 height 4
radio input "true"
click at [353, 234] on label "False" at bounding box center [371, 237] width 46 height 15
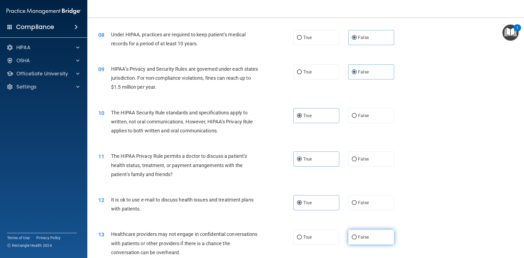
click at [353, 235] on input "False" at bounding box center [354, 237] width 5 height 4
radio input "true"
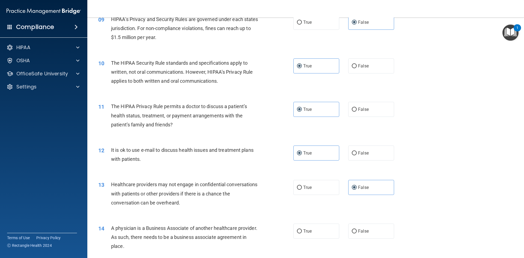
scroll to position [382, 0]
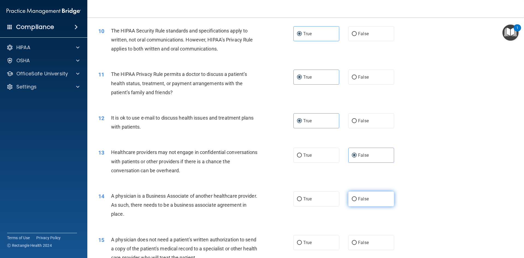
click at [358, 199] on span "False" at bounding box center [363, 198] width 11 height 5
click at [357, 199] on input "False" at bounding box center [354, 199] width 5 height 4
radio input "true"
click at [303, 237] on label "True" at bounding box center [316, 242] width 46 height 15
click at [302, 241] on input "True" at bounding box center [299, 243] width 5 height 4
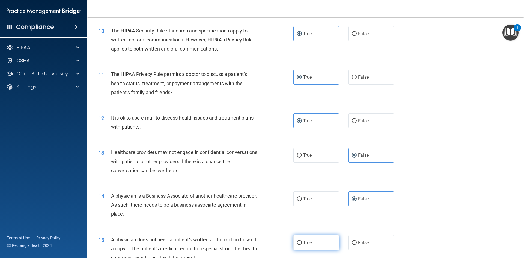
radio input "true"
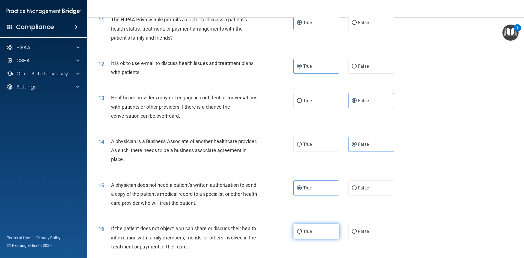
click at [309, 234] on label "True" at bounding box center [316, 231] width 46 height 15
click at [302, 234] on input "True" at bounding box center [299, 232] width 5 height 4
radio input "true"
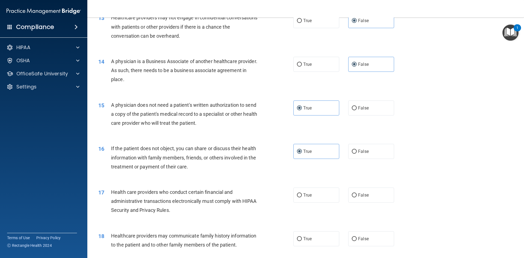
scroll to position [519, 0]
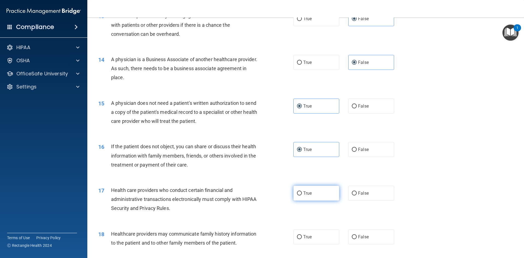
click at [299, 199] on label "True" at bounding box center [316, 193] width 46 height 15
click at [299, 195] on input "True" at bounding box center [299, 193] width 5 height 4
radio input "true"
click at [361, 236] on span "False" at bounding box center [363, 236] width 11 height 5
click at [357, 236] on input "False" at bounding box center [354, 237] width 5 height 4
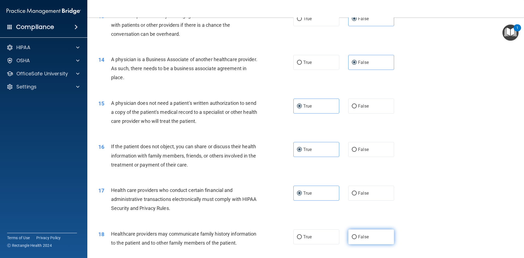
radio input "true"
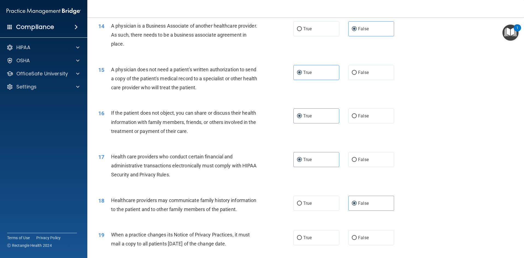
scroll to position [600, 0]
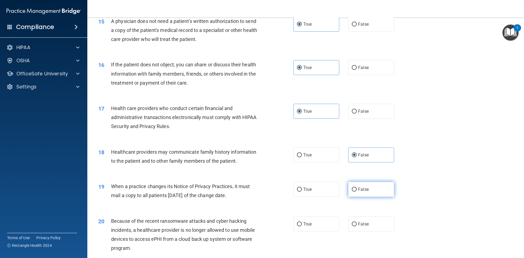
click at [358, 186] on label "False" at bounding box center [371, 189] width 46 height 15
click at [357, 187] on input "False" at bounding box center [354, 189] width 5 height 4
radio input "true"
click at [353, 224] on input "False" at bounding box center [354, 224] width 5 height 4
radio input "true"
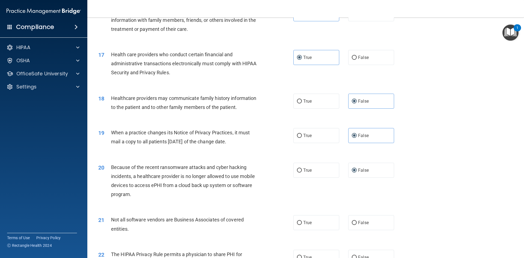
scroll to position [655, 0]
click at [304, 221] on span "True" at bounding box center [307, 221] width 8 height 5
click at [302, 221] on input "True" at bounding box center [299, 222] width 5 height 4
radio input "true"
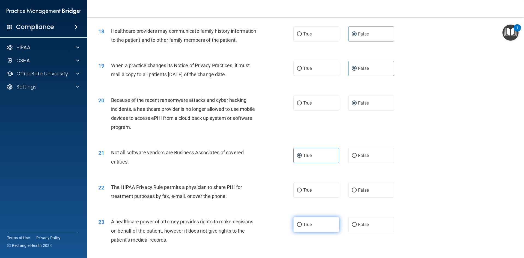
scroll to position [737, 0]
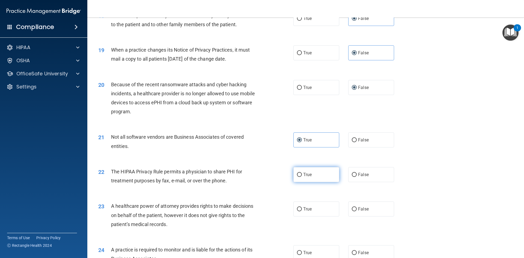
click at [308, 178] on label "True" at bounding box center [316, 174] width 46 height 15
click at [302, 177] on input "True" at bounding box center [299, 175] width 5 height 4
radio input "true"
click at [360, 209] on span "False" at bounding box center [363, 208] width 11 height 5
click at [357, 209] on input "False" at bounding box center [354, 209] width 5 height 4
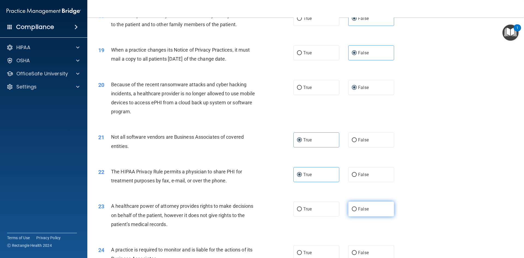
radio input "true"
click at [354, 251] on input "False" at bounding box center [354, 253] width 5 height 4
radio input "true"
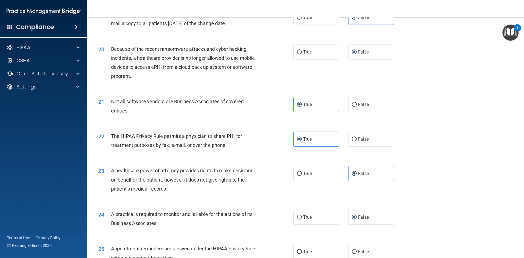
scroll to position [846, 0]
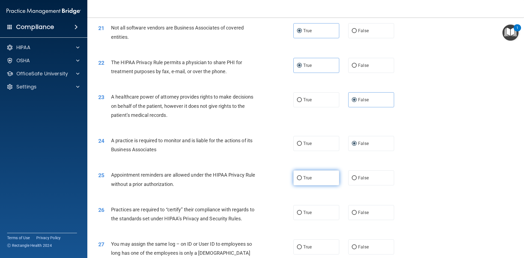
click at [299, 178] on input "True" at bounding box center [299, 178] width 5 height 4
radio input "true"
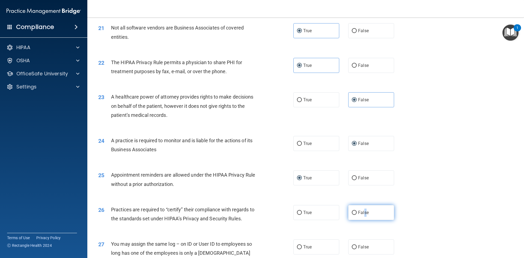
click at [362, 214] on span "False" at bounding box center [363, 212] width 11 height 5
click at [364, 241] on label "False" at bounding box center [371, 246] width 46 height 15
click at [357, 245] on input "False" at bounding box center [354, 247] width 5 height 4
radio input "true"
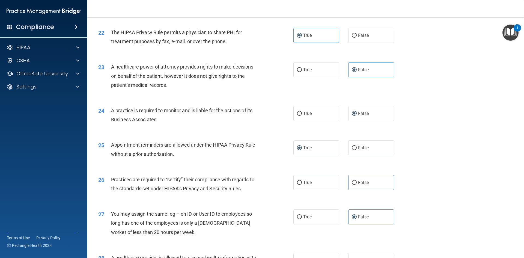
scroll to position [928, 0]
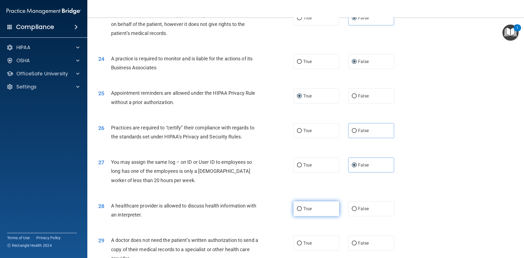
click at [307, 211] on span "True" at bounding box center [307, 208] width 8 height 5
click at [302, 211] on input "True" at bounding box center [299, 209] width 5 height 4
radio input "true"
drag, startPoint x: 307, startPoint y: 243, endPoint x: 276, endPoint y: 228, distance: 34.2
click at [307, 243] on span "True" at bounding box center [307, 242] width 8 height 5
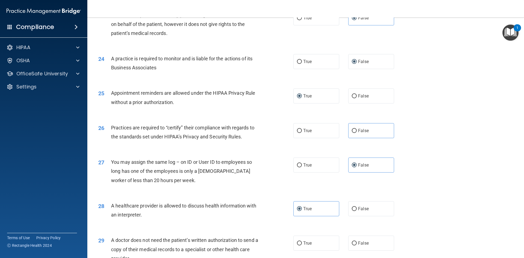
click at [302, 243] on input "True" at bounding box center [299, 243] width 5 height 4
radio input "true"
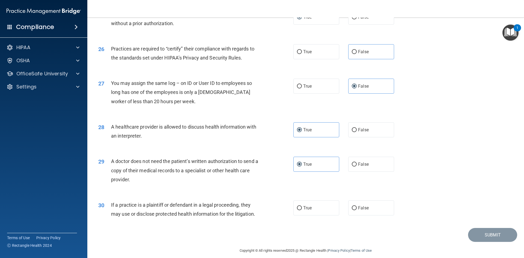
scroll to position [1010, 0]
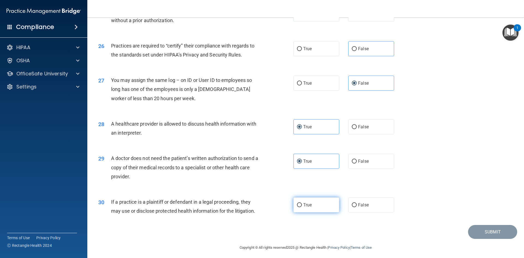
click at [304, 206] on span "True" at bounding box center [307, 204] width 8 height 5
click at [302, 206] on input "True" at bounding box center [299, 205] width 5 height 4
radio input "true"
drag, startPoint x: 438, startPoint y: 211, endPoint x: 443, endPoint y: 211, distance: 5.8
click at [439, 211] on div "30 If a practice is a plaintiff or defendant in a legal proceeding, they may us…" at bounding box center [305, 207] width 423 height 34
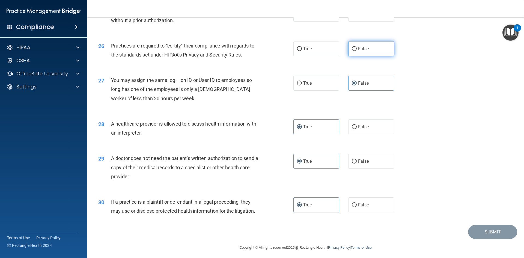
click at [370, 48] on label "False" at bounding box center [371, 48] width 46 height 15
click at [357, 48] on input "False" at bounding box center [354, 49] width 5 height 4
radio input "true"
click at [489, 230] on button "Submit" at bounding box center [492, 232] width 49 height 14
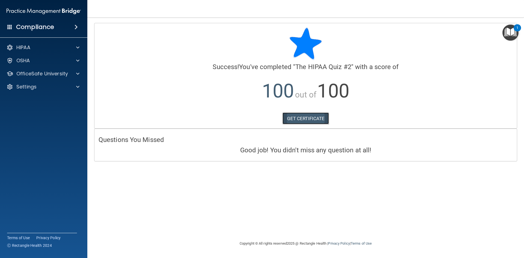
click at [306, 117] on link "GET CERTIFICATE" at bounding box center [305, 118] width 47 height 12
click at [44, 75] on p "OfficeSafe University" at bounding box center [42, 73] width 52 height 7
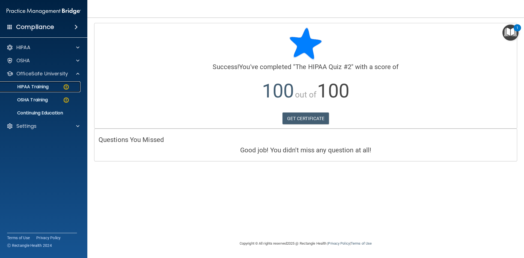
click at [43, 85] on p "HIPAA Training" at bounding box center [26, 86] width 45 height 5
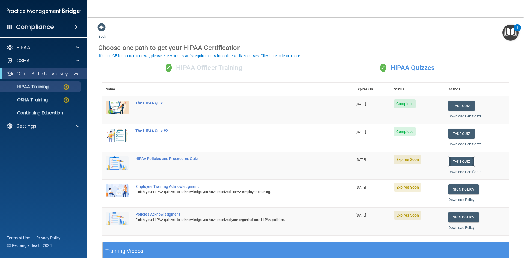
click at [465, 161] on button "Take Quiz" at bounding box center [461, 161] width 26 height 10
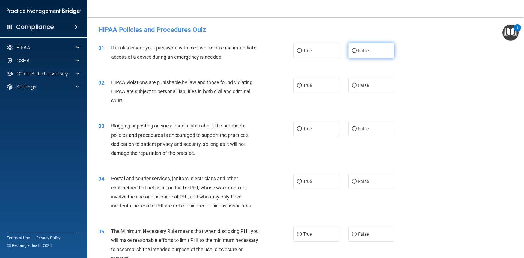
click at [352, 51] on input "False" at bounding box center [354, 51] width 5 height 4
radio input "true"
click at [318, 85] on label "True" at bounding box center [316, 85] width 46 height 15
click at [302, 85] on input "True" at bounding box center [299, 86] width 5 height 4
radio input "true"
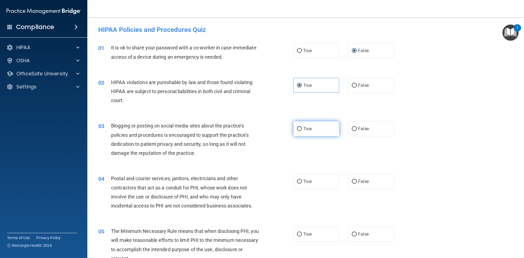
click at [299, 128] on input "True" at bounding box center [299, 129] width 5 height 4
radio input "true"
click at [303, 179] on span "True" at bounding box center [307, 181] width 8 height 5
click at [302, 180] on input "True" at bounding box center [299, 182] width 5 height 4
radio input "true"
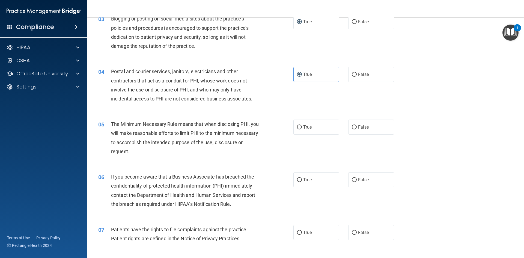
scroll to position [109, 0]
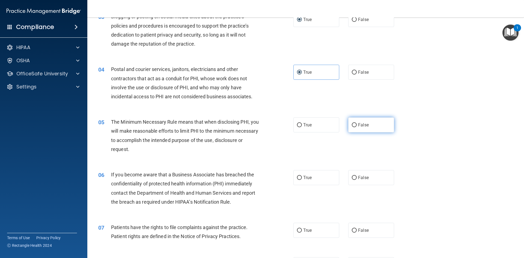
drag, startPoint x: 366, startPoint y: 128, endPoint x: 363, endPoint y: 129, distance: 3.6
click at [366, 128] on label "False" at bounding box center [371, 124] width 46 height 15
click at [357, 127] on input "False" at bounding box center [354, 125] width 5 height 4
radio input "true"
click at [306, 180] on label "True" at bounding box center [316, 177] width 46 height 15
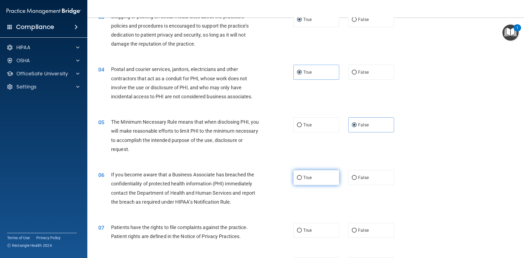
click at [302, 180] on input "True" at bounding box center [299, 178] width 5 height 4
radio input "true"
click at [364, 227] on label "False" at bounding box center [371, 230] width 46 height 15
click at [357, 228] on input "False" at bounding box center [354, 230] width 5 height 4
radio input "true"
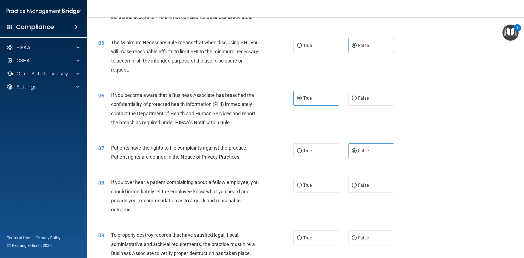
scroll to position [191, 0]
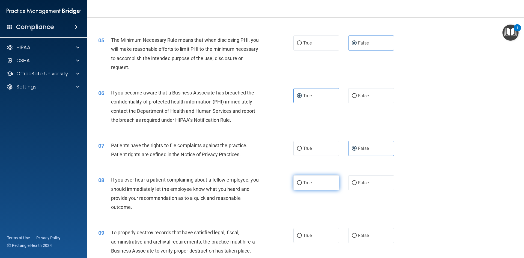
click at [306, 180] on span "True" at bounding box center [307, 182] width 8 height 5
click at [302, 181] on input "True" at bounding box center [299, 183] width 5 height 4
radio input "true"
click at [359, 237] on span "False" at bounding box center [363, 235] width 11 height 5
click at [357, 237] on input "False" at bounding box center [354, 236] width 5 height 4
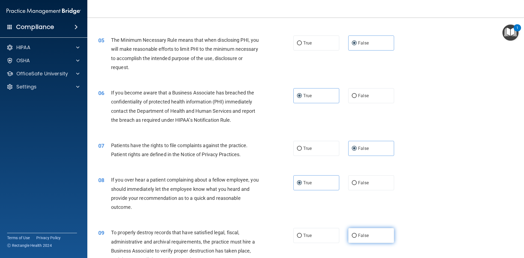
radio input "true"
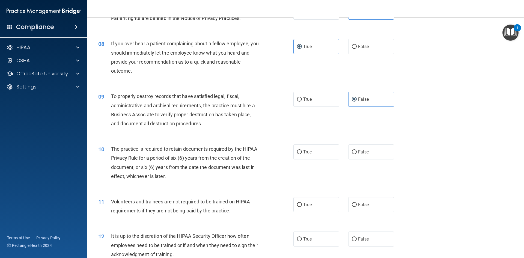
scroll to position [327, 0]
click at [310, 152] on label "True" at bounding box center [316, 151] width 46 height 15
click at [302, 152] on input "True" at bounding box center [299, 152] width 5 height 4
radio input "true"
click at [365, 205] on span "False" at bounding box center [363, 204] width 11 height 5
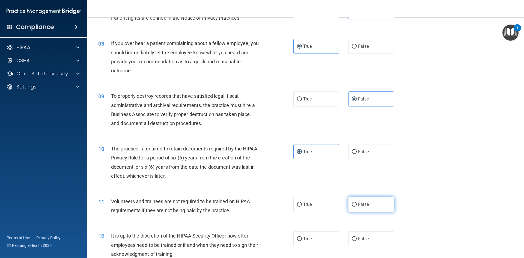
click at [357, 205] on input "False" at bounding box center [354, 204] width 5 height 4
radio input "true"
click at [309, 236] on span "True" at bounding box center [307, 238] width 8 height 5
click at [302, 237] on input "True" at bounding box center [299, 239] width 5 height 4
radio input "true"
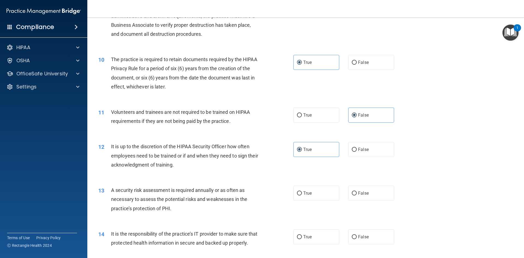
scroll to position [464, 0]
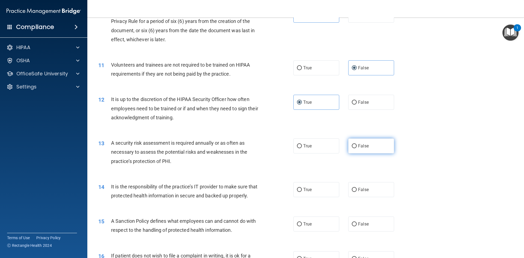
click at [366, 145] on label "False" at bounding box center [371, 145] width 46 height 15
click at [357, 145] on input "False" at bounding box center [354, 146] width 5 height 4
radio input "true"
click at [305, 190] on span "True" at bounding box center [307, 189] width 8 height 5
click at [302, 190] on input "True" at bounding box center [299, 190] width 5 height 4
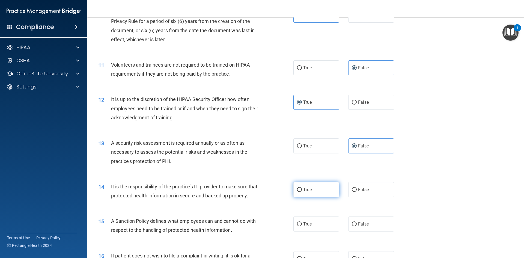
radio input "true"
click at [358, 227] on span "False" at bounding box center [363, 223] width 11 height 5
click at [357, 226] on input "False" at bounding box center [354, 224] width 5 height 4
radio input "true"
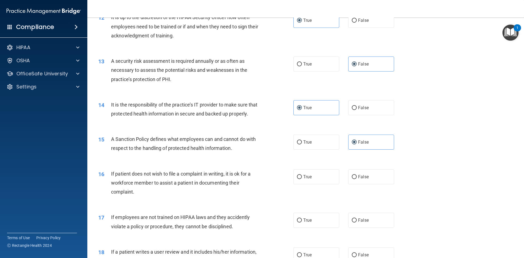
scroll to position [628, 0]
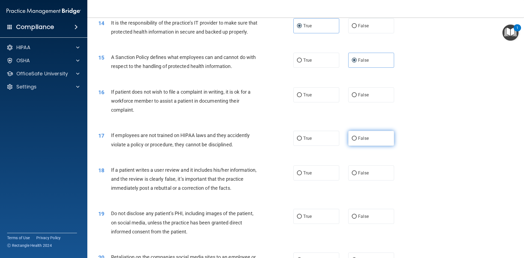
drag, startPoint x: 313, startPoint y: 106, endPoint x: 379, endPoint y: 153, distance: 80.6
click at [313, 102] on label "True" at bounding box center [316, 94] width 46 height 15
click at [302, 97] on input "True" at bounding box center [299, 95] width 5 height 4
radio input "true"
click at [365, 141] on span "False" at bounding box center [363, 138] width 11 height 5
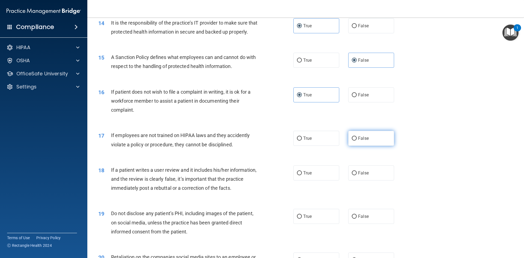
click at [357, 141] on input "False" at bounding box center [354, 138] width 5 height 4
radio input "true"
drag, startPoint x: 306, startPoint y: 183, endPoint x: 347, endPoint y: 217, distance: 52.9
click at [307, 175] on span "True" at bounding box center [307, 172] width 8 height 5
click at [302, 175] on input "True" at bounding box center [299, 173] width 5 height 4
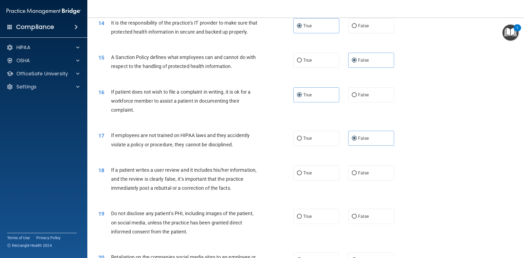
radio input "true"
drag, startPoint x: 368, startPoint y: 226, endPoint x: 364, endPoint y: 224, distance: 4.9
click at [368, 224] on label "False" at bounding box center [371, 216] width 46 height 15
click at [357, 219] on input "False" at bounding box center [354, 216] width 5 height 4
radio input "true"
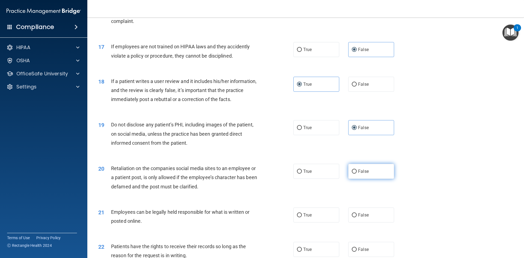
scroll to position [764, 0]
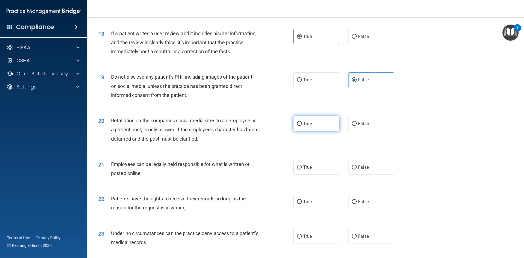
click at [306, 126] on span "True" at bounding box center [307, 123] width 8 height 5
click at [302, 126] on input "True" at bounding box center [299, 124] width 5 height 4
radio input "true"
click at [370, 174] on label "False" at bounding box center [371, 167] width 46 height 15
click at [357, 169] on input "False" at bounding box center [354, 167] width 5 height 4
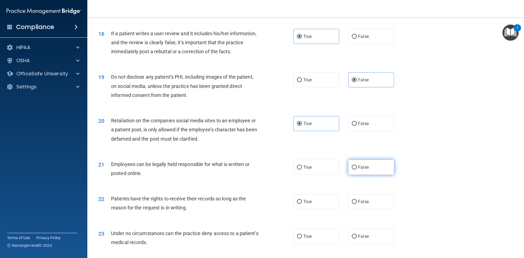
radio input "true"
click at [319, 209] on label "True" at bounding box center [316, 201] width 46 height 15
click at [302, 204] on input "True" at bounding box center [299, 202] width 5 height 4
radio input "true"
drag, startPoint x: 358, startPoint y: 242, endPoint x: 372, endPoint y: 237, distance: 14.3
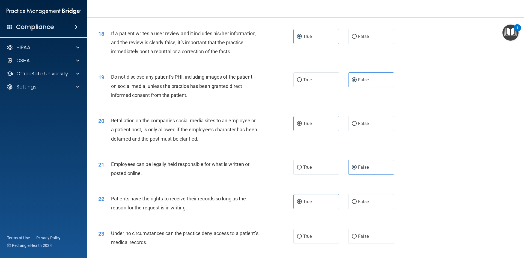
click at [358, 241] on label "False" at bounding box center [371, 236] width 46 height 15
click at [357, 239] on input "False" at bounding box center [354, 236] width 5 height 4
radio input "true"
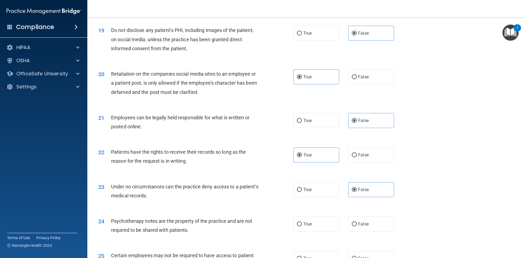
scroll to position [846, 0]
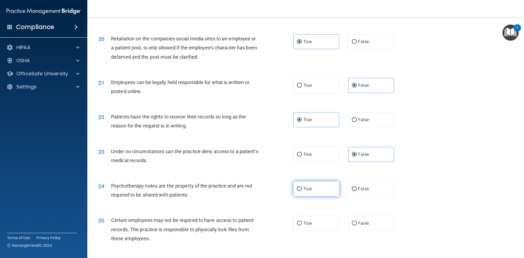
drag, startPoint x: 296, startPoint y: 197, endPoint x: 304, endPoint y: 201, distance: 9.0
click at [297, 191] on input "True" at bounding box center [299, 189] width 5 height 4
radio input "true"
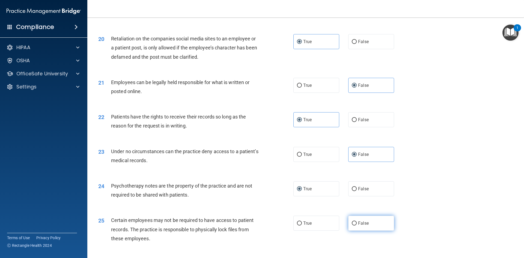
click at [365, 226] on span "False" at bounding box center [363, 223] width 11 height 5
click at [357, 225] on input "False" at bounding box center [354, 223] width 5 height 4
radio input "true"
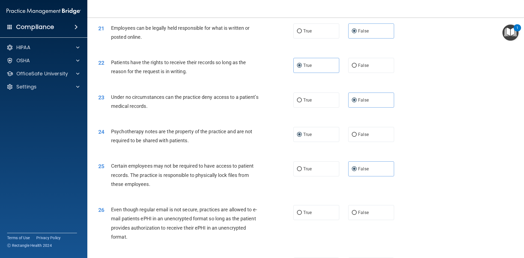
scroll to position [901, 0]
click at [313, 220] on label "True" at bounding box center [316, 212] width 46 height 15
click at [302, 214] on input "True" at bounding box center [299, 212] width 5 height 4
radio input "true"
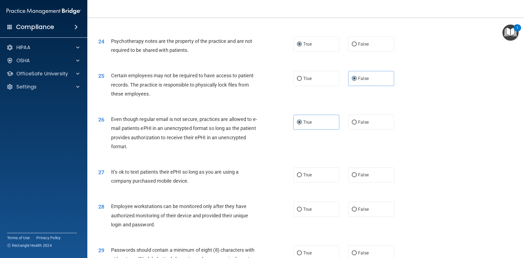
scroll to position [1037, 0]
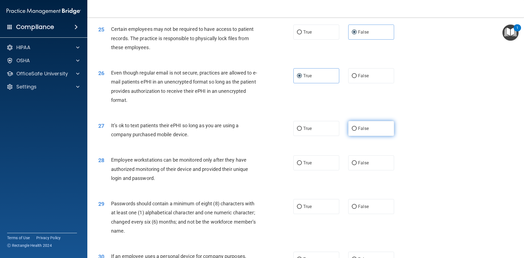
click at [363, 133] on label "False" at bounding box center [371, 128] width 46 height 15
click at [357, 131] on input "False" at bounding box center [354, 129] width 5 height 4
radio input "true"
click at [321, 170] on label "True" at bounding box center [316, 162] width 46 height 15
click at [302, 165] on input "True" at bounding box center [299, 163] width 5 height 4
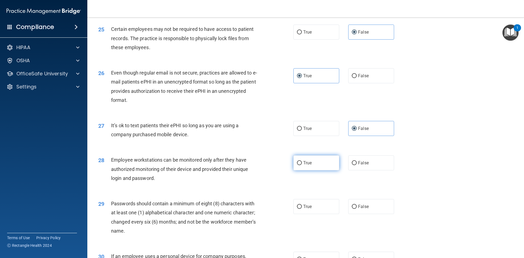
radio input "true"
click at [360, 209] on span "False" at bounding box center [363, 206] width 11 height 5
click at [357, 209] on input "False" at bounding box center [354, 207] width 5 height 4
radio input "true"
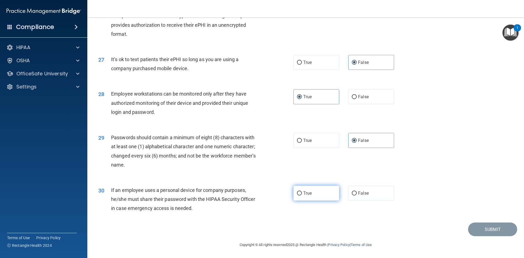
scroll to position [1112, 0]
click at [324, 198] on label "True" at bounding box center [316, 193] width 46 height 15
click at [302, 195] on input "True" at bounding box center [299, 193] width 5 height 4
radio input "true"
click at [488, 231] on button "Submit" at bounding box center [492, 229] width 49 height 14
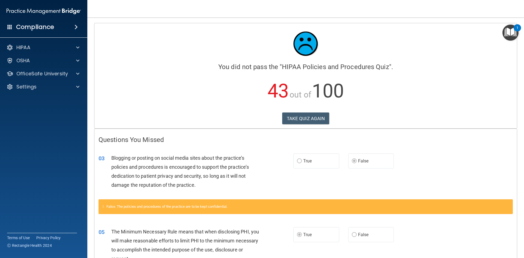
click at [472, 183] on div "03 Blogging or posting on social media sites about the practice’s policies and …" at bounding box center [305, 173] width 422 height 53
click at [290, 116] on button "TAKE QUIZ AGAIN" at bounding box center [305, 118] width 47 height 12
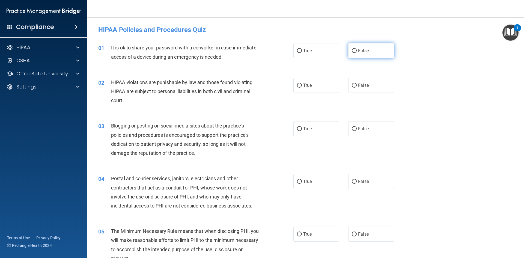
click at [358, 50] on span "False" at bounding box center [363, 50] width 11 height 5
click at [357, 50] on input "False" at bounding box center [354, 51] width 5 height 4
radio input "true"
click at [313, 86] on label "True" at bounding box center [316, 85] width 46 height 15
click at [302, 86] on input "True" at bounding box center [299, 86] width 5 height 4
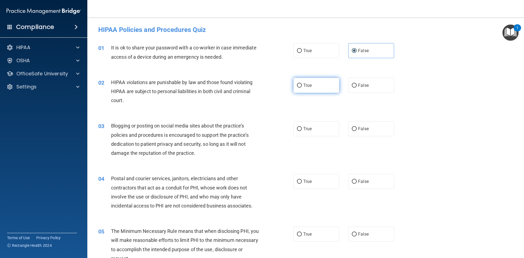
radio input "true"
click at [365, 126] on span "False" at bounding box center [363, 128] width 11 height 5
click at [357, 127] on input "False" at bounding box center [354, 129] width 5 height 4
radio input "true"
click at [297, 182] on input "True" at bounding box center [299, 182] width 5 height 4
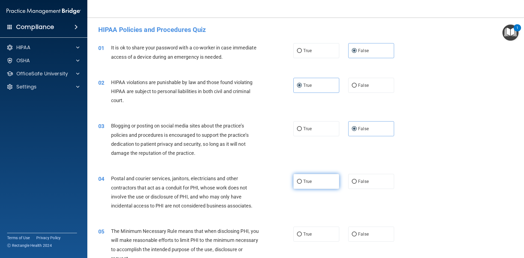
radio input "true"
click at [308, 236] on span "True" at bounding box center [307, 233] width 8 height 5
click at [302, 236] on input "True" at bounding box center [299, 234] width 5 height 4
radio input "true"
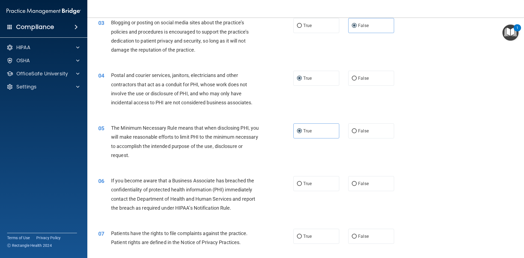
scroll to position [109, 0]
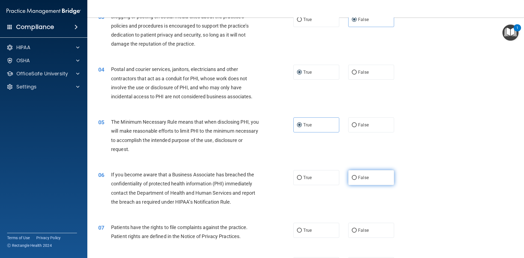
click at [367, 178] on label "False" at bounding box center [371, 177] width 46 height 15
click at [357, 178] on input "False" at bounding box center [354, 178] width 5 height 4
radio input "true"
click at [297, 232] on input "True" at bounding box center [299, 230] width 5 height 4
radio input "true"
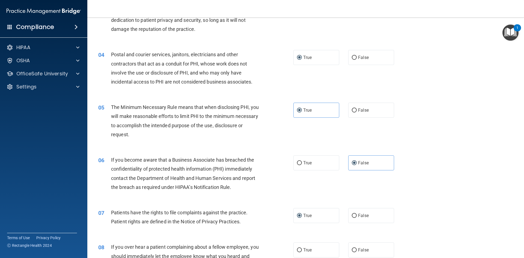
scroll to position [164, 0]
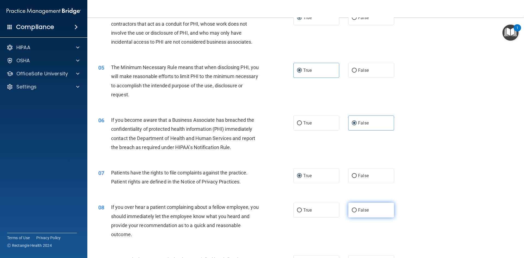
click at [358, 209] on span "False" at bounding box center [363, 209] width 11 height 5
click at [357, 209] on input "False" at bounding box center [354, 210] width 5 height 4
radio input "true"
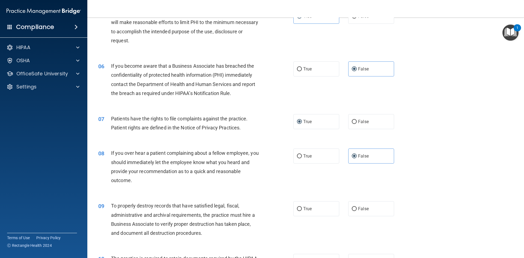
scroll to position [218, 0]
click at [355, 210] on label "False" at bounding box center [371, 208] width 46 height 15
click at [355, 210] on input "False" at bounding box center [354, 208] width 5 height 4
radio input "true"
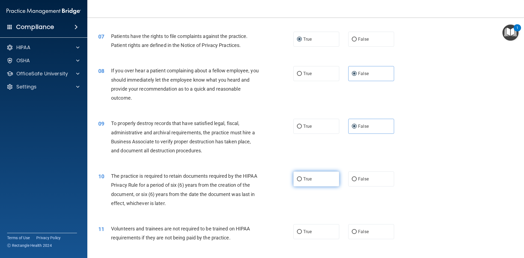
click at [322, 184] on label "True" at bounding box center [316, 178] width 46 height 15
click at [302, 181] on input "True" at bounding box center [299, 179] width 5 height 4
radio input "true"
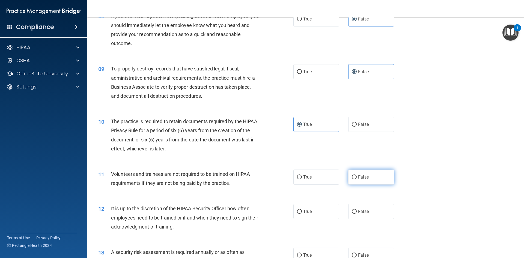
click at [358, 178] on span "False" at bounding box center [363, 176] width 11 height 5
click at [357, 178] on input "False" at bounding box center [354, 177] width 5 height 4
radio input "true"
click at [371, 215] on label "False" at bounding box center [371, 211] width 46 height 15
click at [357, 214] on input "False" at bounding box center [354, 212] width 5 height 4
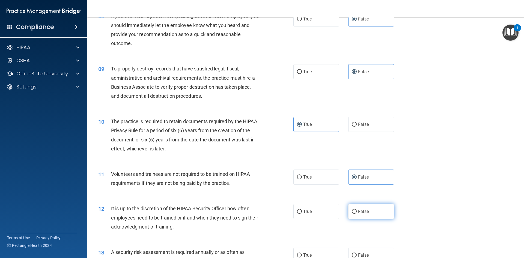
radio input "true"
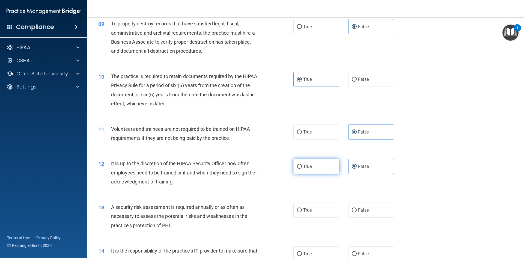
scroll to position [409, 0]
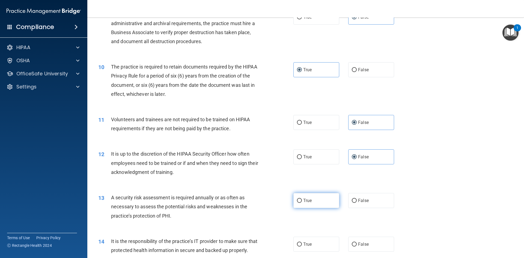
click at [318, 204] on label "True" at bounding box center [316, 200] width 46 height 15
click at [302, 203] on input "True" at bounding box center [299, 201] width 5 height 4
radio input "true"
click at [348, 243] on label "False" at bounding box center [371, 244] width 46 height 15
click at [352, 243] on input "False" at bounding box center [354, 244] width 5 height 4
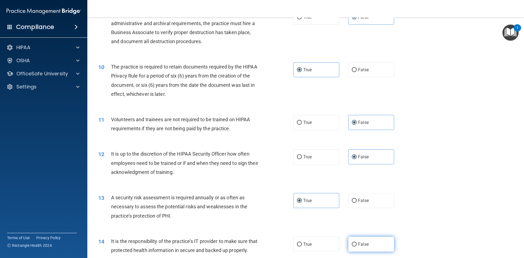
radio input "true"
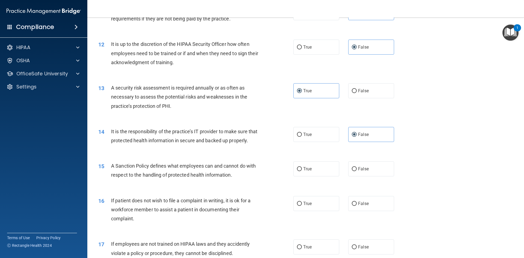
scroll to position [546, 0]
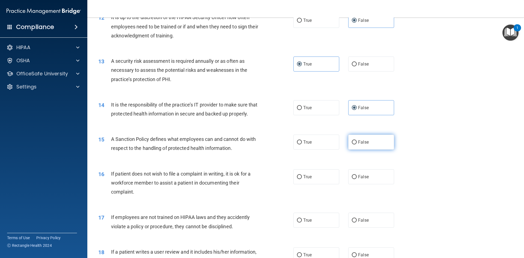
click at [355, 148] on label "False" at bounding box center [371, 142] width 46 height 15
click at [355, 144] on input "False" at bounding box center [354, 142] width 5 height 4
radio input "true"
click at [303, 184] on label "True" at bounding box center [316, 176] width 46 height 15
click at [302, 179] on input "True" at bounding box center [299, 177] width 5 height 4
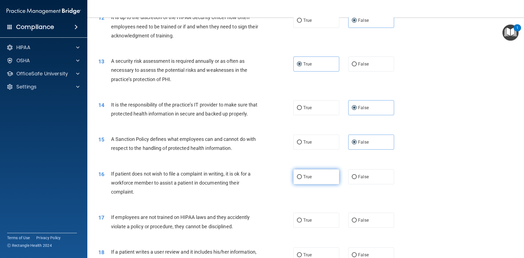
radio input "true"
click at [359, 223] on span "False" at bounding box center [363, 220] width 11 height 5
click at [357, 222] on input "False" at bounding box center [354, 220] width 5 height 4
radio input "true"
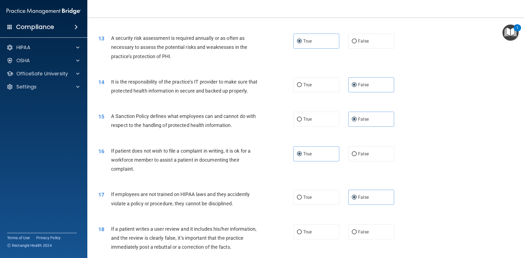
scroll to position [600, 0]
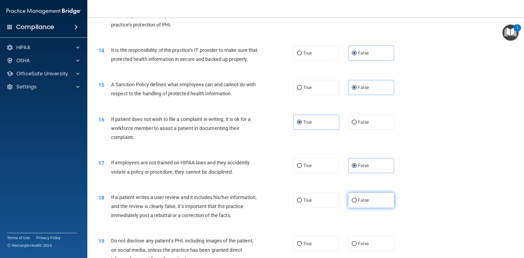
click at [380, 208] on label "False" at bounding box center [371, 200] width 46 height 15
click at [357, 202] on input "False" at bounding box center [354, 200] width 5 height 4
radio input "true"
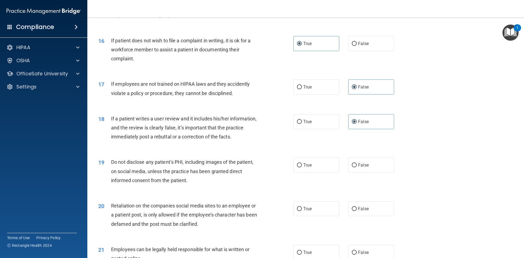
scroll to position [682, 0]
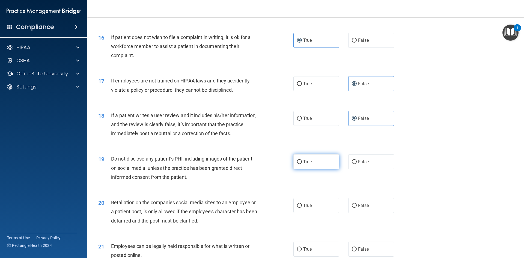
click at [303, 164] on span "True" at bounding box center [307, 161] width 8 height 5
click at [302, 164] on input "True" at bounding box center [299, 162] width 5 height 4
radio input "true"
click at [363, 208] on span "False" at bounding box center [363, 205] width 11 height 5
click at [357, 208] on input "False" at bounding box center [354, 206] width 5 height 4
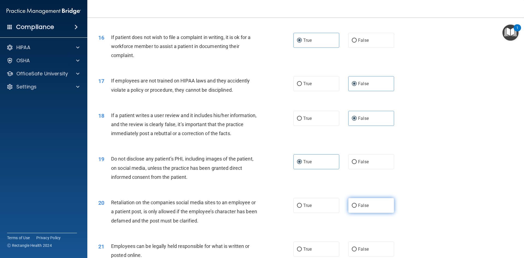
radio input "true"
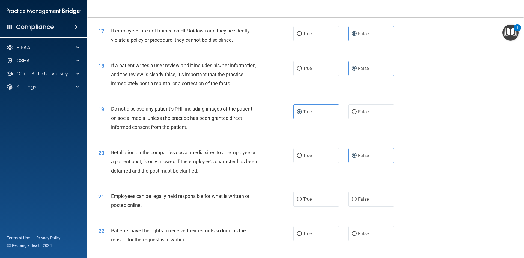
scroll to position [737, 0]
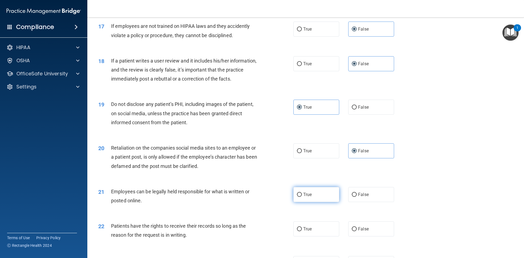
click at [310, 197] on span "True" at bounding box center [307, 194] width 8 height 5
click at [302, 197] on input "True" at bounding box center [299, 195] width 5 height 4
radio input "true"
click at [364, 231] on span "False" at bounding box center [363, 228] width 11 height 5
click at [357, 231] on input "False" at bounding box center [354, 229] width 5 height 4
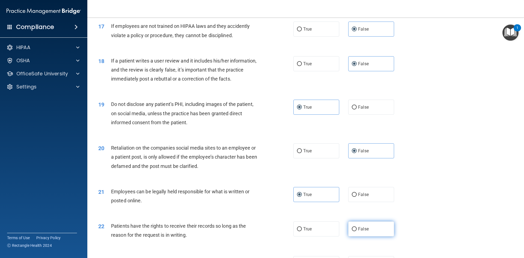
radio input "true"
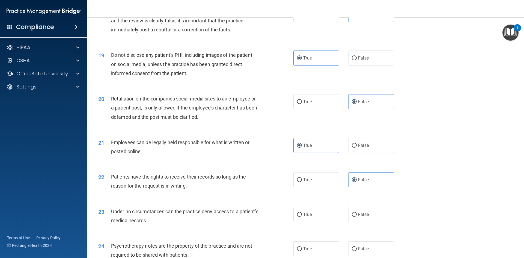
scroll to position [791, 0]
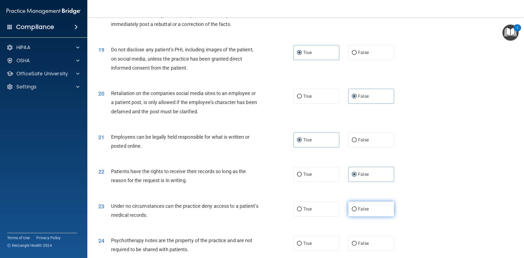
click at [354, 216] on label "False" at bounding box center [371, 208] width 46 height 15
click at [354, 211] on input "False" at bounding box center [354, 209] width 5 height 4
radio input "true"
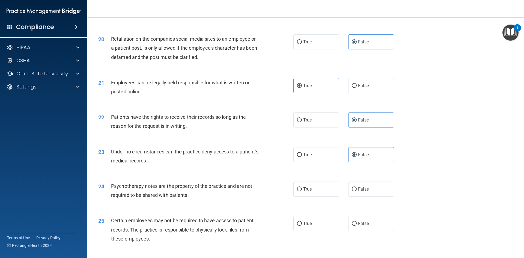
scroll to position [846, 0]
click at [312, 196] on label "True" at bounding box center [316, 188] width 46 height 15
click at [302, 191] on input "True" at bounding box center [299, 189] width 5 height 4
radio input "true"
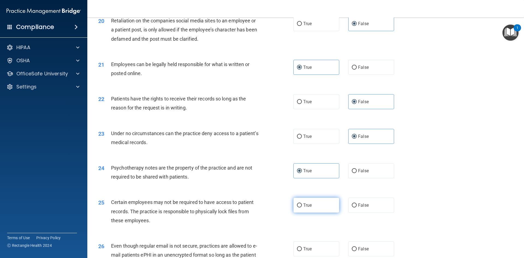
scroll to position [901, 0]
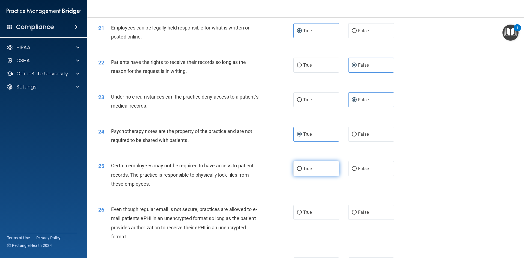
click at [311, 176] on label "True" at bounding box center [316, 168] width 46 height 15
click at [302, 171] on input "True" at bounding box center [299, 169] width 5 height 4
radio input "true"
click at [309, 216] on label "True" at bounding box center [316, 212] width 46 height 15
click at [302, 214] on input "True" at bounding box center [299, 212] width 5 height 4
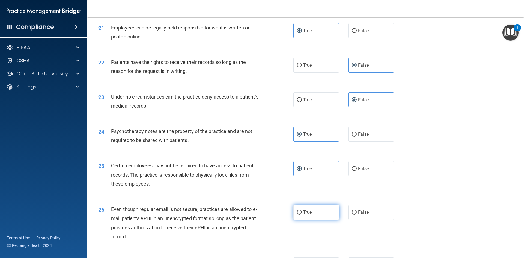
radio input "true"
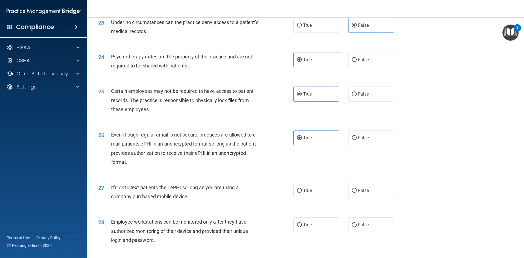
scroll to position [982, 0]
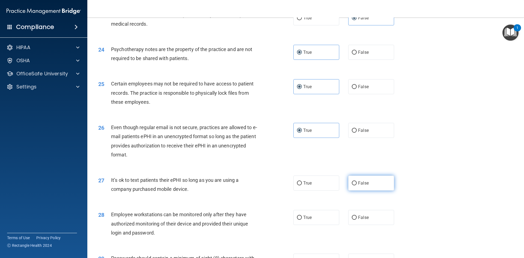
click at [361, 186] on span "False" at bounding box center [363, 182] width 11 height 5
click at [357, 185] on input "False" at bounding box center [354, 183] width 5 height 4
radio input "true"
click at [363, 220] on span "False" at bounding box center [363, 217] width 11 height 5
click at [357, 220] on input "False" at bounding box center [354, 218] width 5 height 4
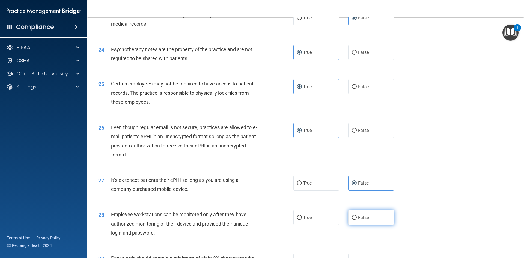
radio input "true"
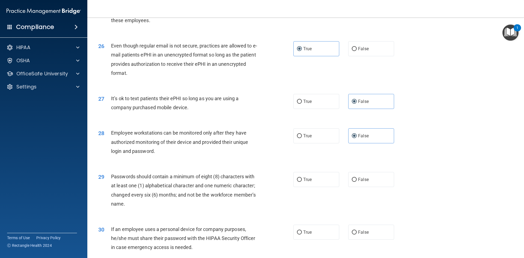
scroll to position [1064, 0]
click at [308, 187] on label "True" at bounding box center [316, 179] width 46 height 15
click at [302, 181] on input "True" at bounding box center [299, 179] width 5 height 4
radio input "true"
click at [359, 234] on span "False" at bounding box center [363, 231] width 11 height 5
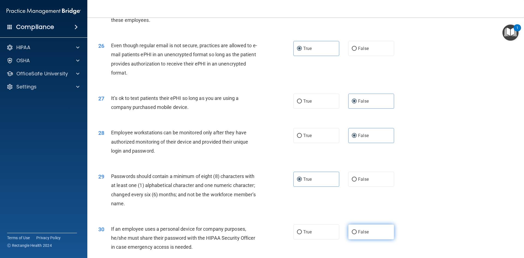
click at [357, 234] on input "False" at bounding box center [354, 232] width 5 height 4
radio input "true"
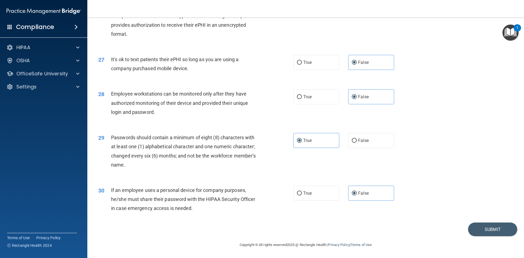
scroll to position [1112, 0]
click at [475, 227] on button "Submit" at bounding box center [492, 229] width 49 height 14
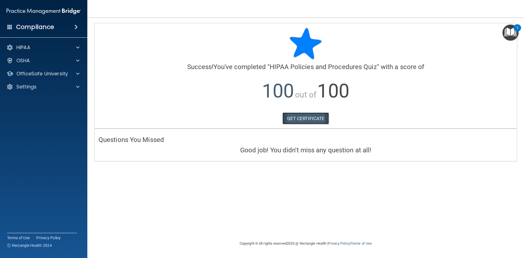
click at [299, 120] on link "GET CERTIFICATE" at bounding box center [305, 118] width 47 height 12
drag, startPoint x: 43, startPoint y: 75, endPoint x: 42, endPoint y: 79, distance: 3.6
click at [43, 75] on p "OfficeSafe University" at bounding box center [42, 73] width 52 height 7
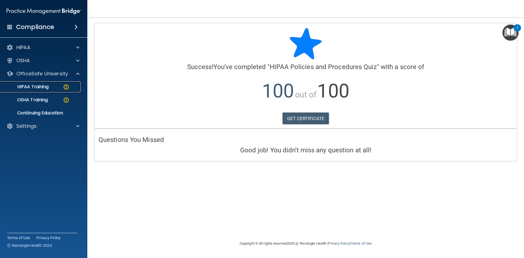
click at [42, 86] on p "HIPAA Training" at bounding box center [26, 86] width 45 height 5
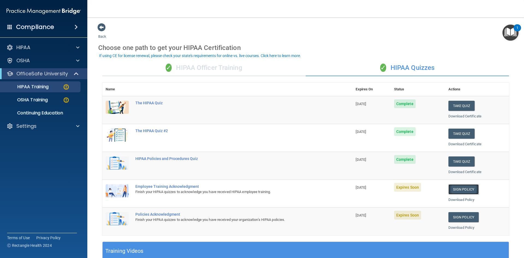
click at [464, 188] on link "Sign Policy" at bounding box center [463, 189] width 30 height 10
click at [460, 187] on link "Sign Policy" at bounding box center [463, 189] width 30 height 10
click at [454, 216] on link "Sign Policy" at bounding box center [463, 217] width 30 height 10
click at [9, 25] on span at bounding box center [9, 26] width 5 height 5
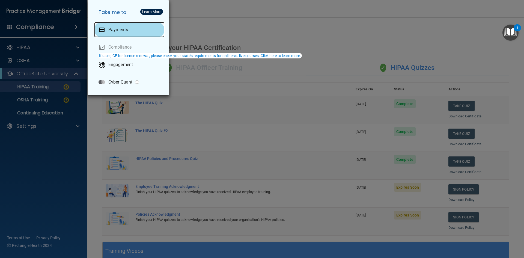
click at [113, 28] on p "Payments" at bounding box center [118, 29] width 20 height 5
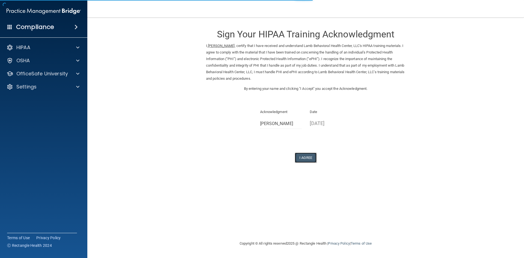
click at [302, 159] on button "I Agree" at bounding box center [306, 158] width 22 height 10
click at [307, 156] on button "I Agree" at bounding box center [306, 158] width 22 height 10
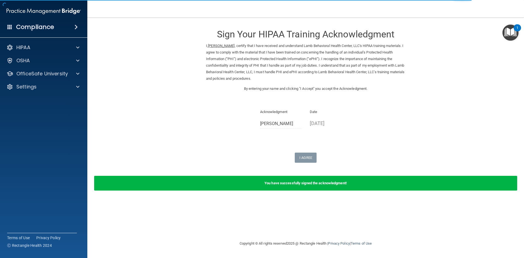
click at [297, 182] on b "You have successfully signed the acknowledgment!" at bounding box center [305, 183] width 82 height 4
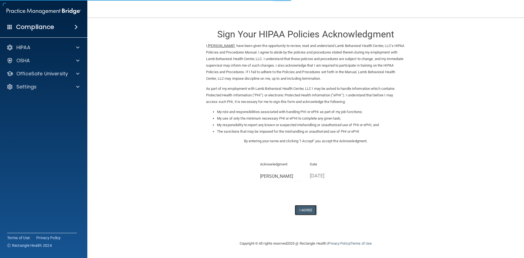
click at [305, 206] on button "I Agree" at bounding box center [306, 210] width 22 height 10
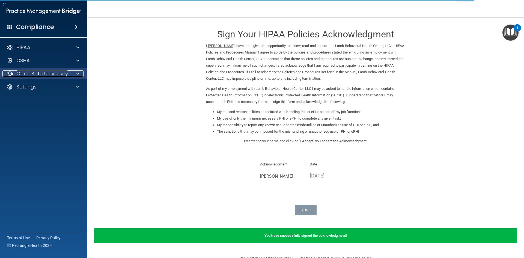
click at [23, 71] on p "OfficeSafe University" at bounding box center [42, 73] width 52 height 7
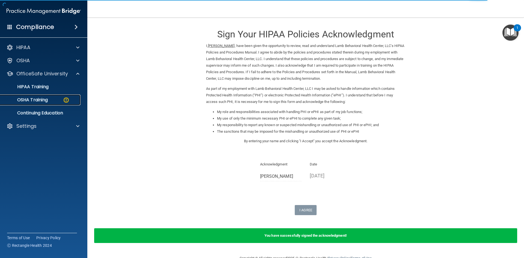
click at [31, 98] on p "OSHA Training" at bounding box center [26, 99] width 44 height 5
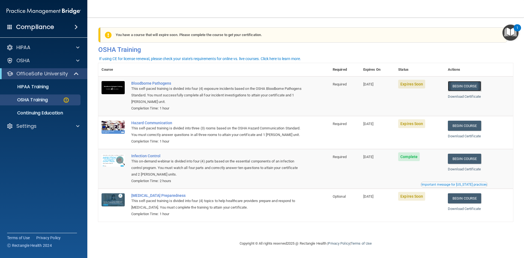
click at [468, 87] on link "Begin Course" at bounding box center [464, 86] width 33 height 10
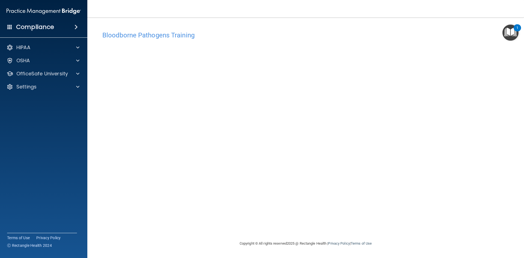
click at [358, 225] on div "Bloodborne Pathogens Training This course doesn’t expire until [DATE]. Are you …" at bounding box center [305, 134] width 415 height 212
click at [55, 76] on p "OfficeSafe University" at bounding box center [42, 73] width 52 height 7
click at [41, 99] on p "OSHA Training" at bounding box center [26, 99] width 44 height 5
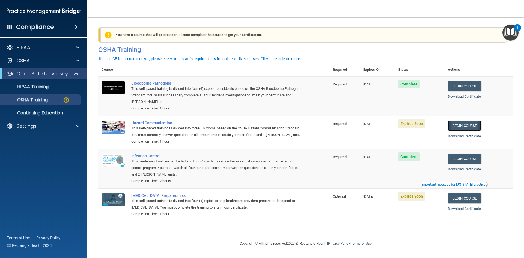
click at [467, 127] on link "Begin Course" at bounding box center [464, 126] width 33 height 10
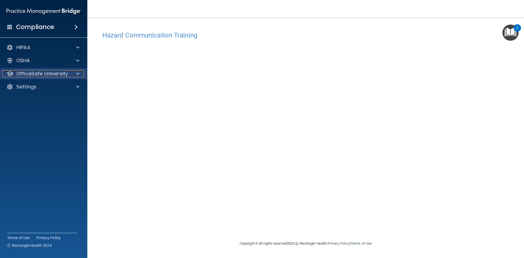
click at [43, 73] on p "OfficeSafe University" at bounding box center [42, 73] width 52 height 7
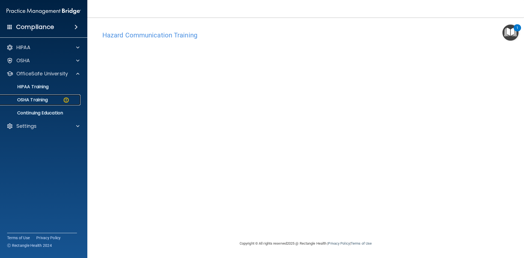
click at [39, 99] on p "OSHA Training" at bounding box center [26, 99] width 44 height 5
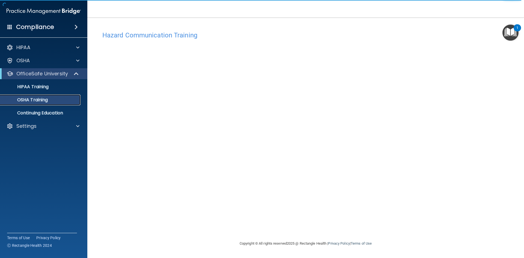
click at [38, 100] on p "OSHA Training" at bounding box center [26, 99] width 44 height 5
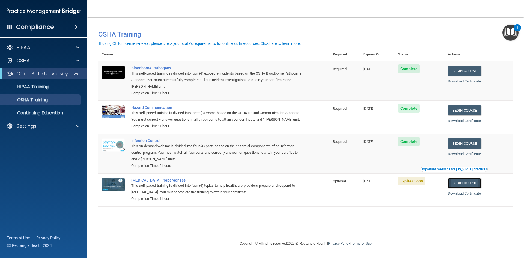
click at [475, 188] on link "Begin Course" at bounding box center [464, 183] width 33 height 10
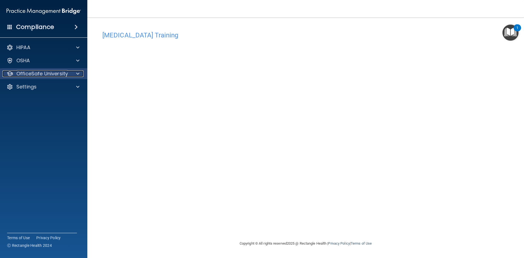
click at [46, 75] on p "OfficeSafe University" at bounding box center [42, 73] width 52 height 7
